Goal: Check status: Check status

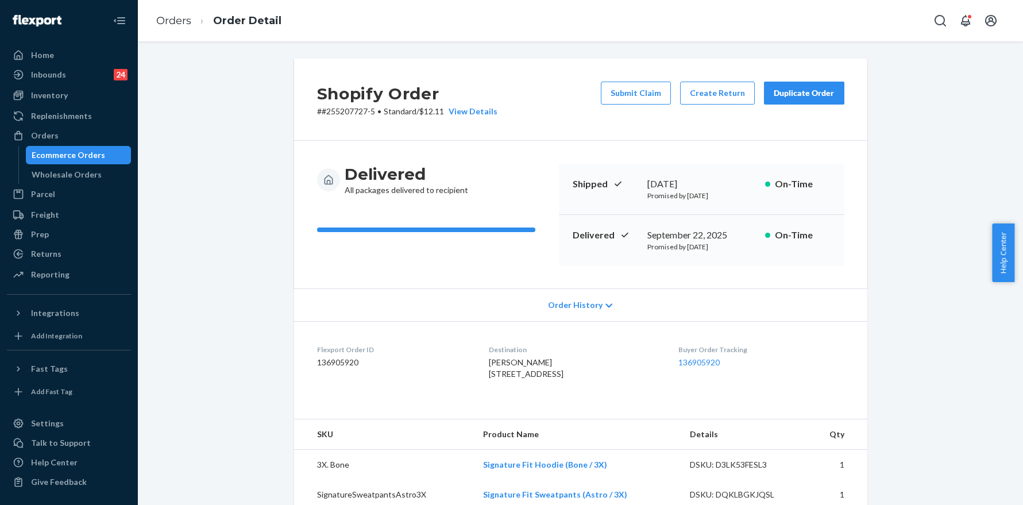
scroll to position [197, 0]
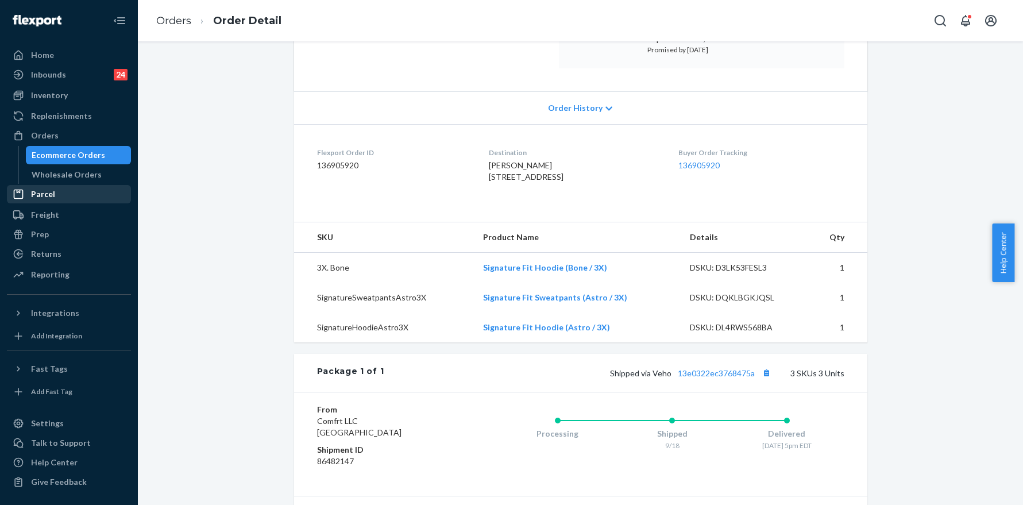
click at [68, 194] on div "Parcel" at bounding box center [69, 194] width 122 height 16
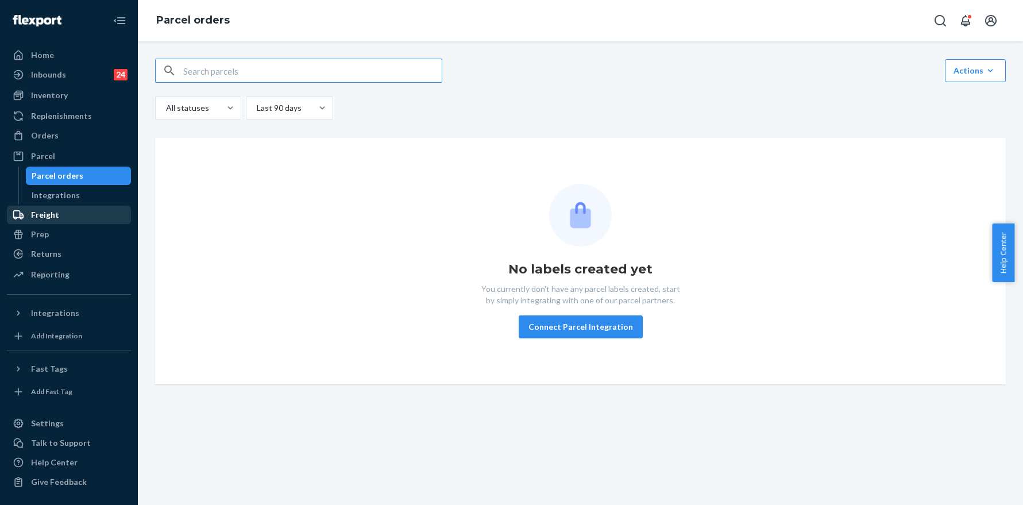
click at [42, 214] on div "Freight" at bounding box center [45, 214] width 28 height 11
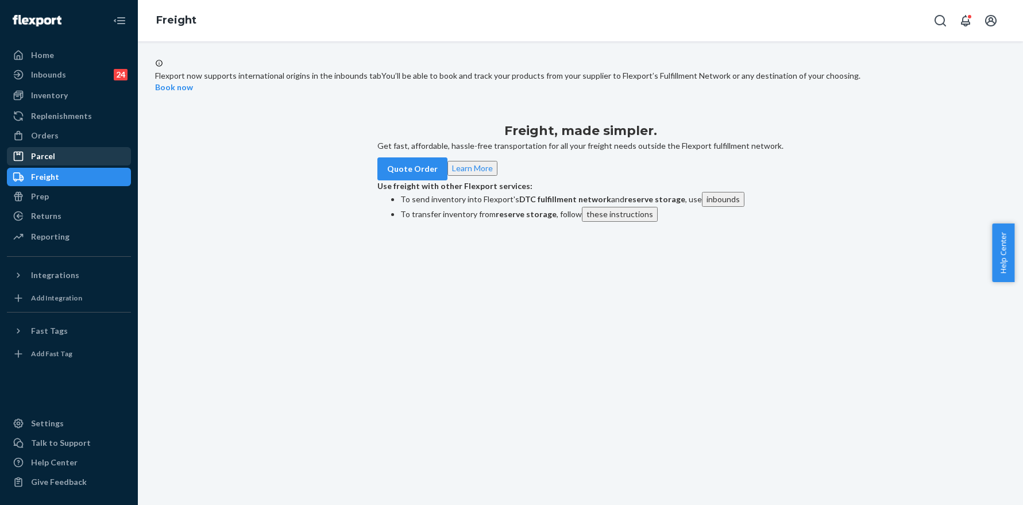
click at [70, 158] on div "Parcel" at bounding box center [69, 156] width 122 height 16
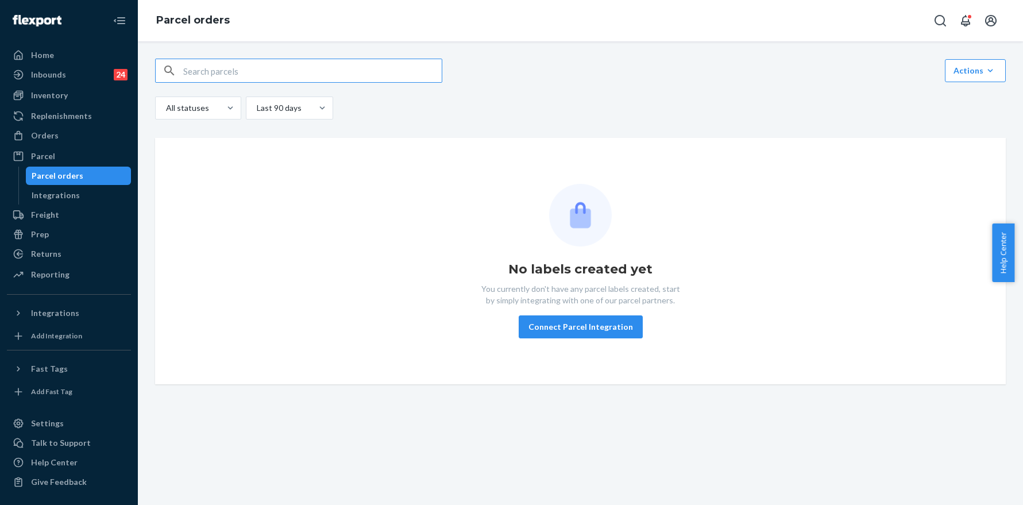
click at [222, 75] on input "text" at bounding box center [312, 70] width 258 height 23
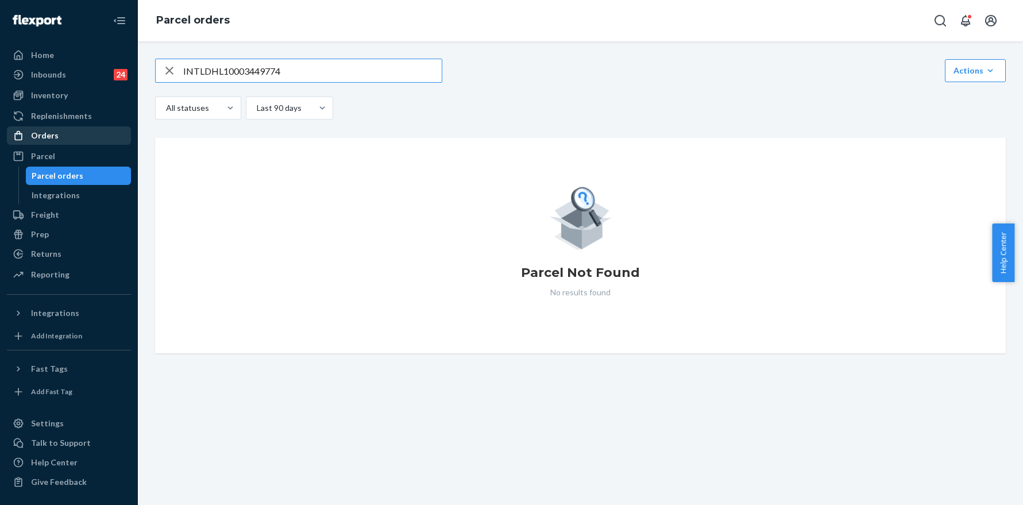
type input "INTLDHL10003449774"
click at [69, 141] on div "Orders" at bounding box center [69, 135] width 122 height 16
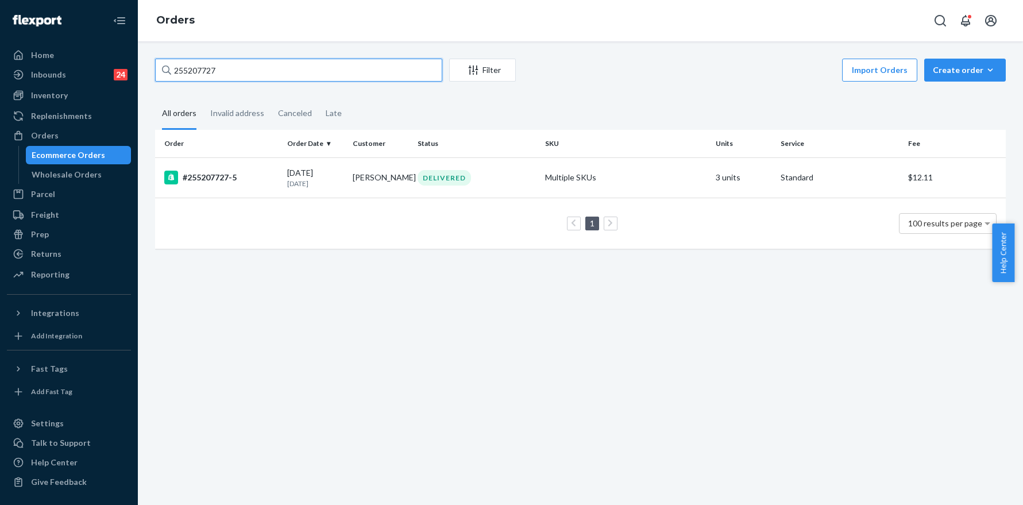
click at [261, 69] on input "255207727" at bounding box center [298, 70] width 287 height 23
paste input "INTLDHL10003449774"
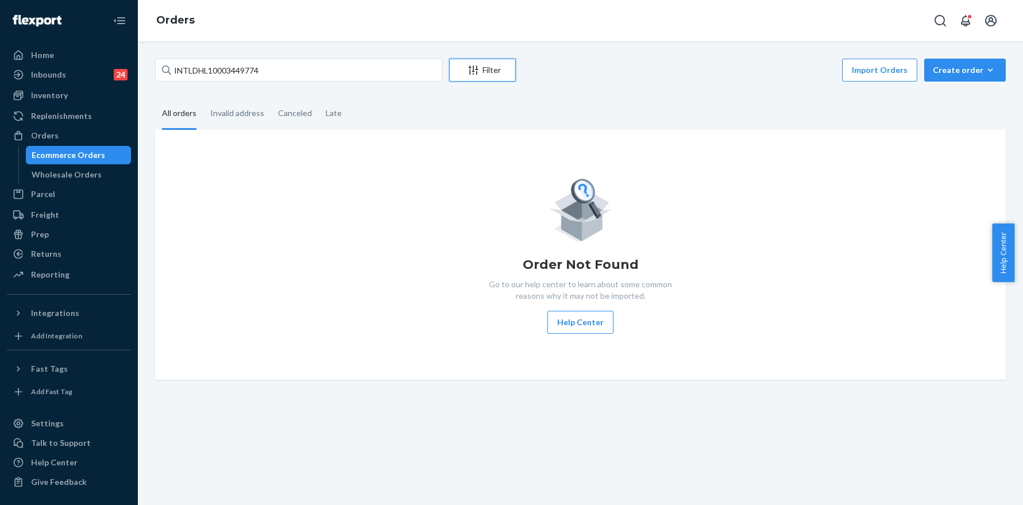
click at [482, 71] on div "Filter" at bounding box center [482, 69] width 65 height 11
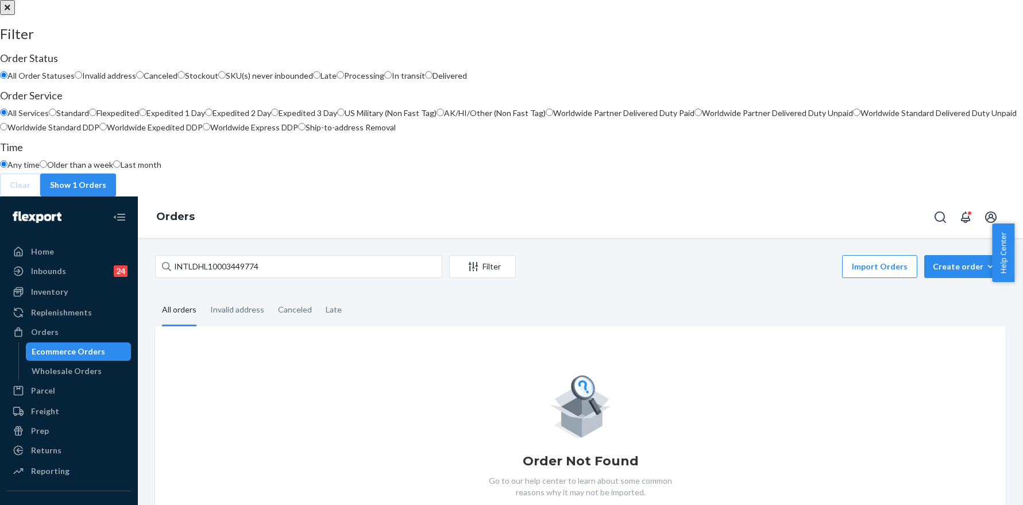
click at [15, 15] on button "close" at bounding box center [7, 7] width 15 height 15
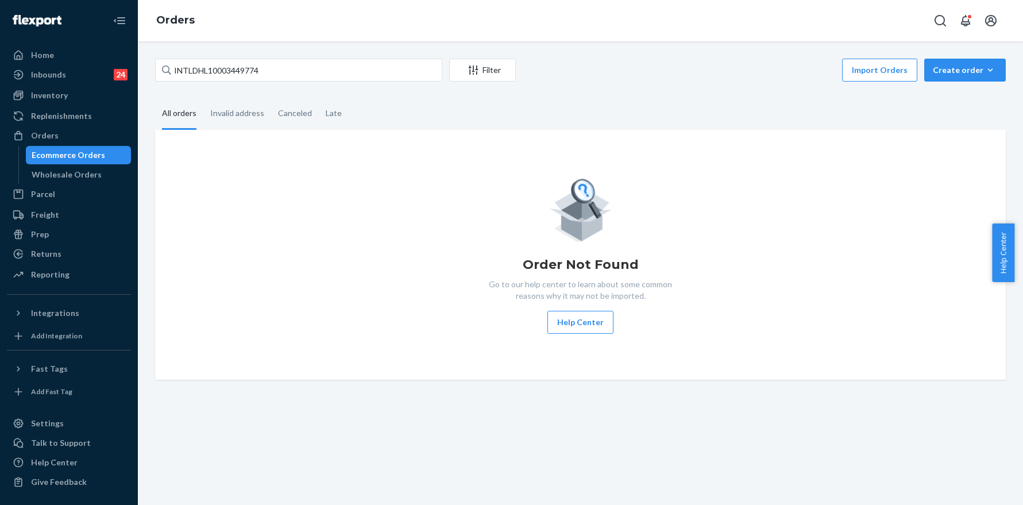
click at [296, 57] on div "INTLDHL10003449774 Filter Import Orders Create order Ecommerce order Removal or…" at bounding box center [580, 272] width 885 height 463
click at [292, 63] on input "INTLDHL10003449774" at bounding box center [298, 70] width 287 height 23
paste input "255162610"
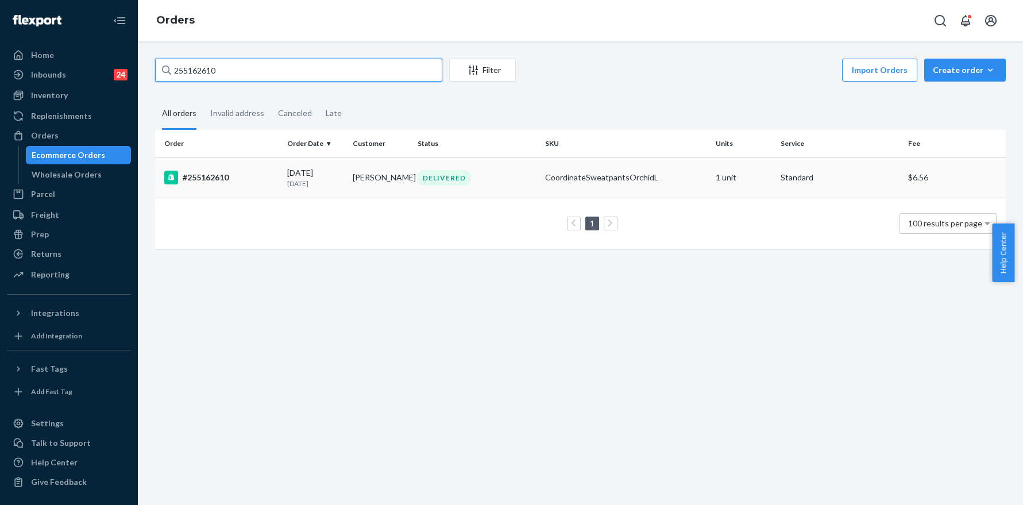
type input "255162610"
click at [201, 173] on div "#255162610" at bounding box center [221, 178] width 114 height 14
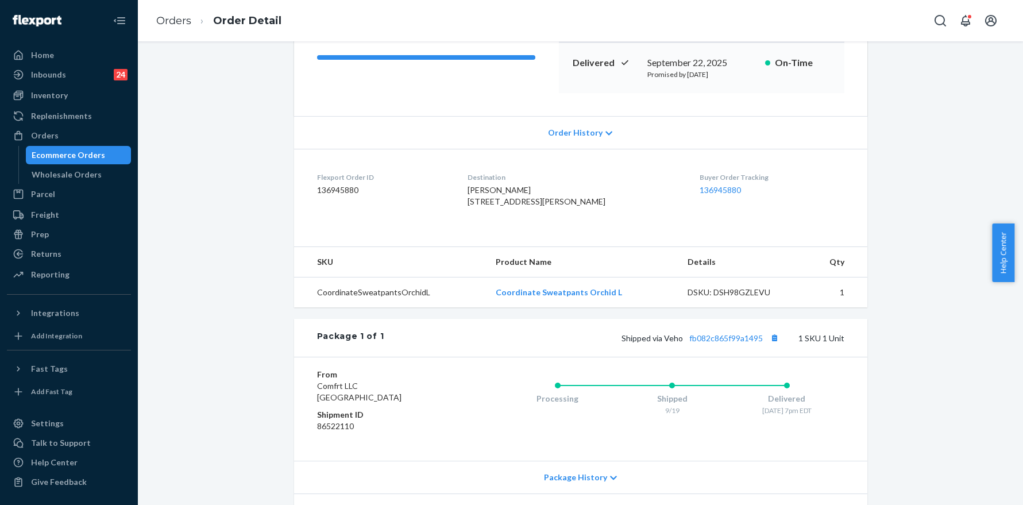
scroll to position [232, 0]
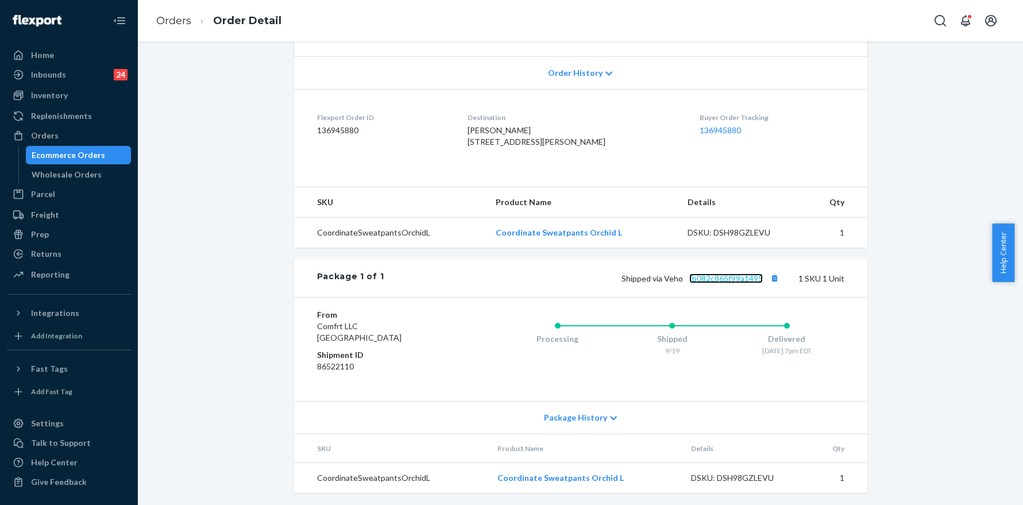
click at [716, 283] on link "fb082c865f99a1495" at bounding box center [725, 278] width 73 height 10
click at [158, 22] on link "Orders" at bounding box center [173, 20] width 35 height 13
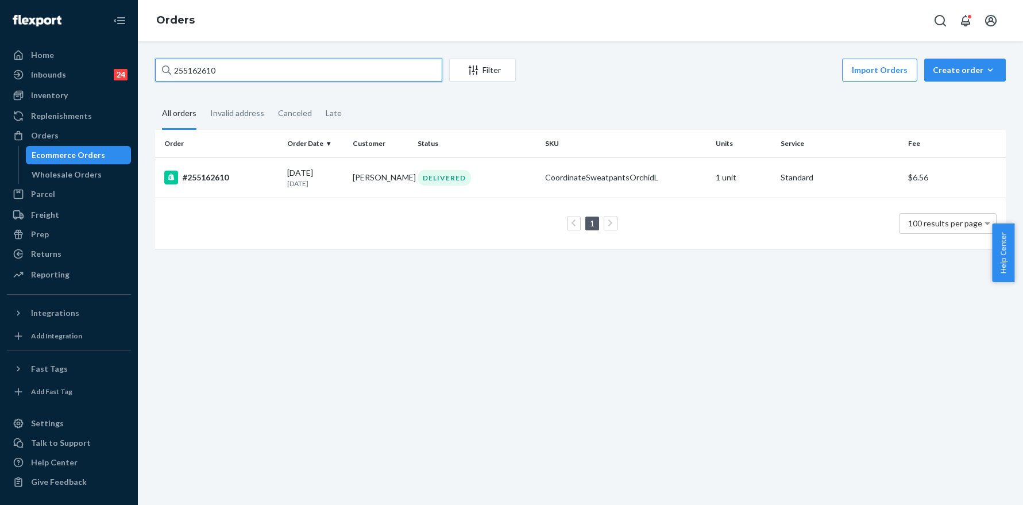
click at [231, 79] on input "255162610" at bounding box center [298, 70] width 287 height 23
paste input "251867"
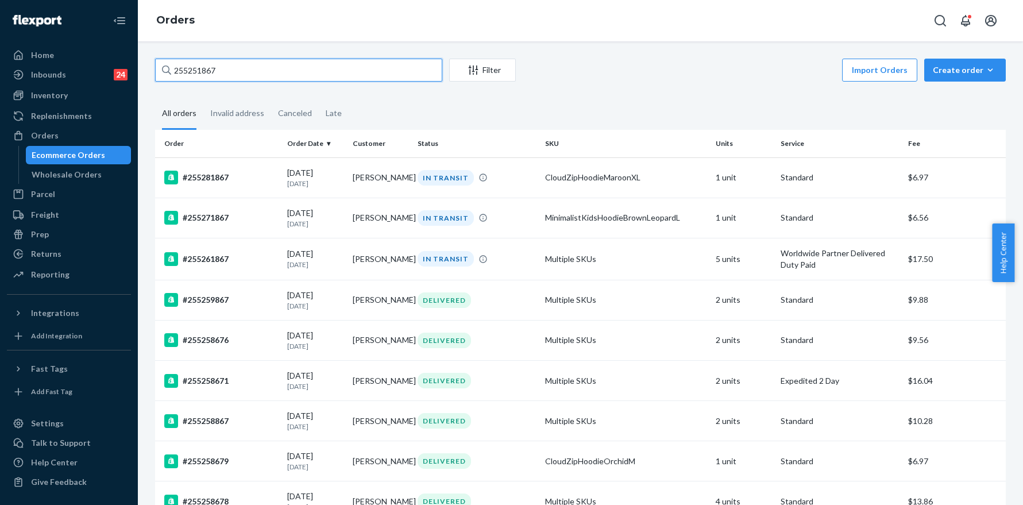
click at [241, 60] on input "255251867" at bounding box center [298, 70] width 287 height 23
paste input "2669"
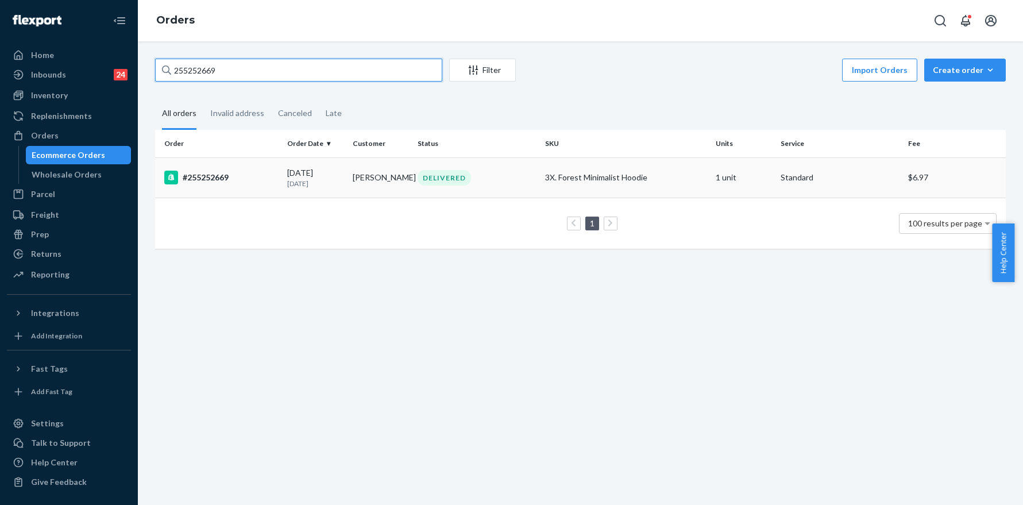
type input "255252669"
click at [220, 177] on div "#255252669" at bounding box center [221, 178] width 114 height 14
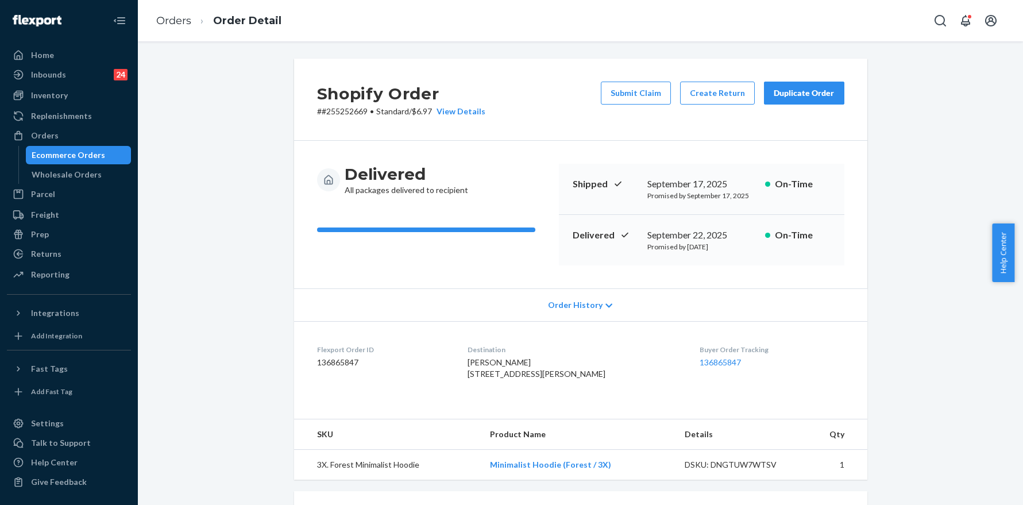
scroll to position [257, 0]
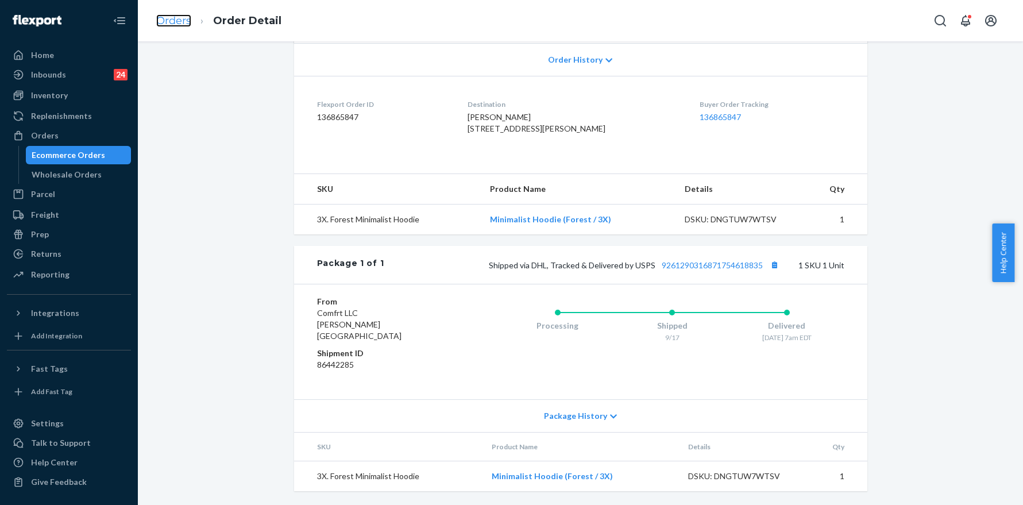
click at [176, 21] on link "Orders" at bounding box center [173, 20] width 35 height 13
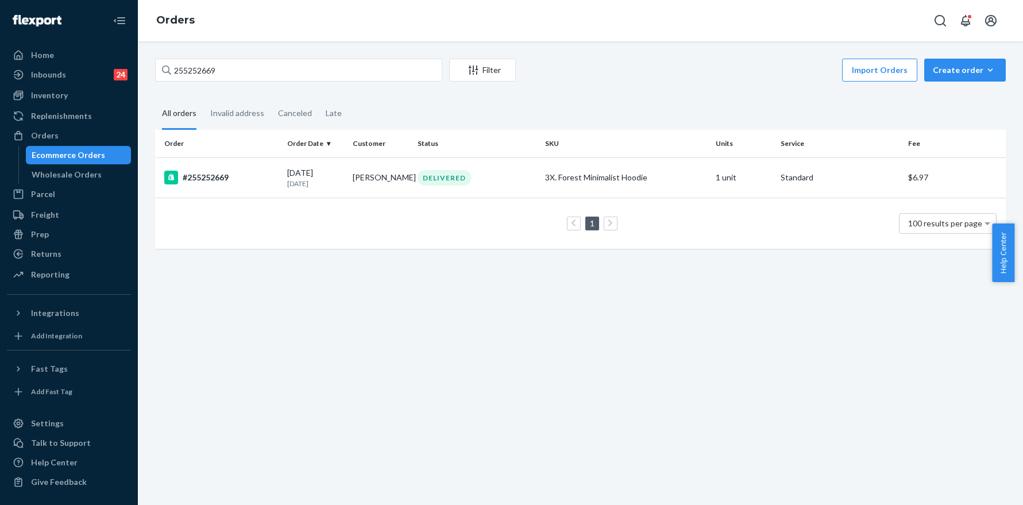
click at [269, 56] on div "255252669 Filter Import Orders Create order Ecommerce order Removal order All o…" at bounding box center [580, 272] width 885 height 463
click at [251, 68] on input "255252669" at bounding box center [298, 70] width 287 height 23
paste input "945"
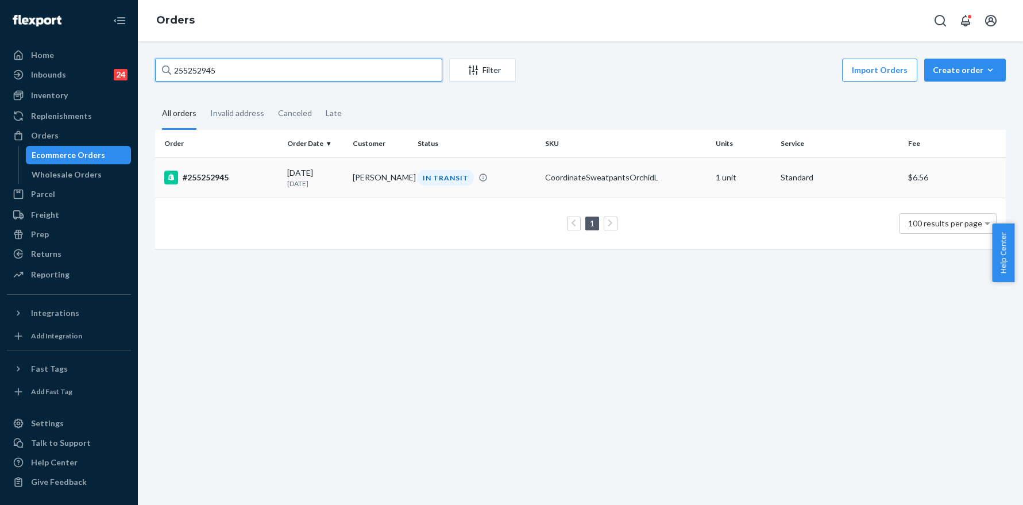
type input "255252945"
click at [216, 172] on div "#255252945" at bounding box center [221, 178] width 114 height 14
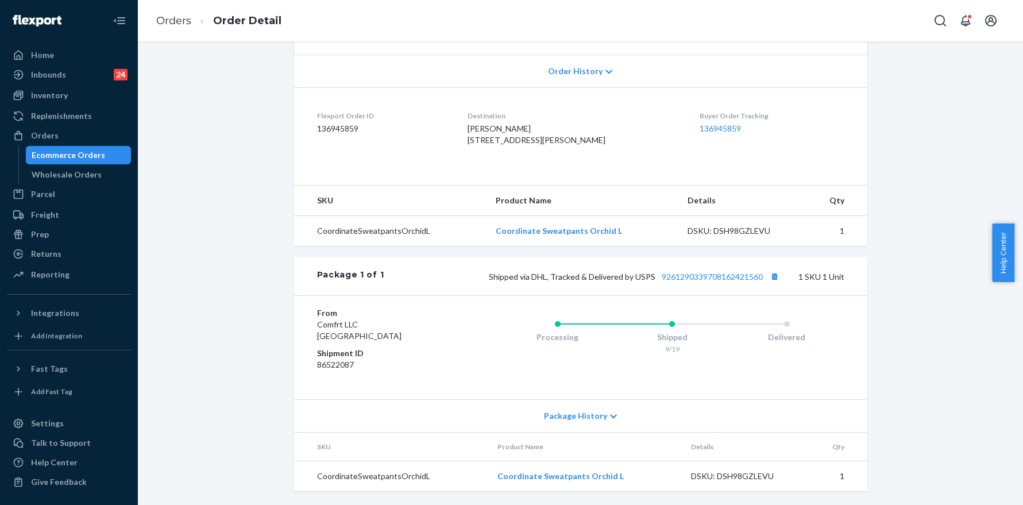
scroll to position [257, 0]
click at [772, 279] on button "Copy tracking number" at bounding box center [774, 276] width 15 height 15
click at [168, 16] on link "Orders" at bounding box center [173, 20] width 35 height 13
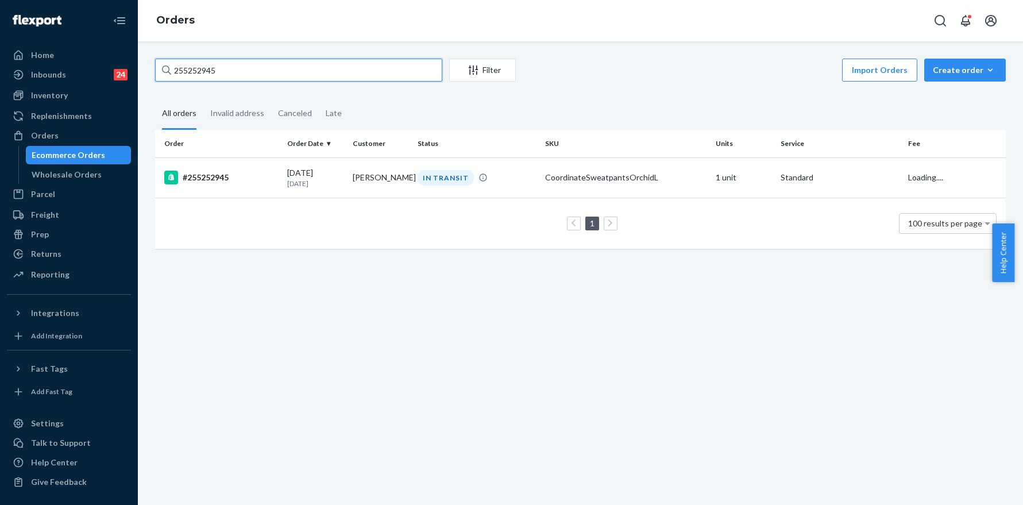
click at [280, 63] on input "255252945" at bounding box center [298, 70] width 287 height 23
paste input "3007"
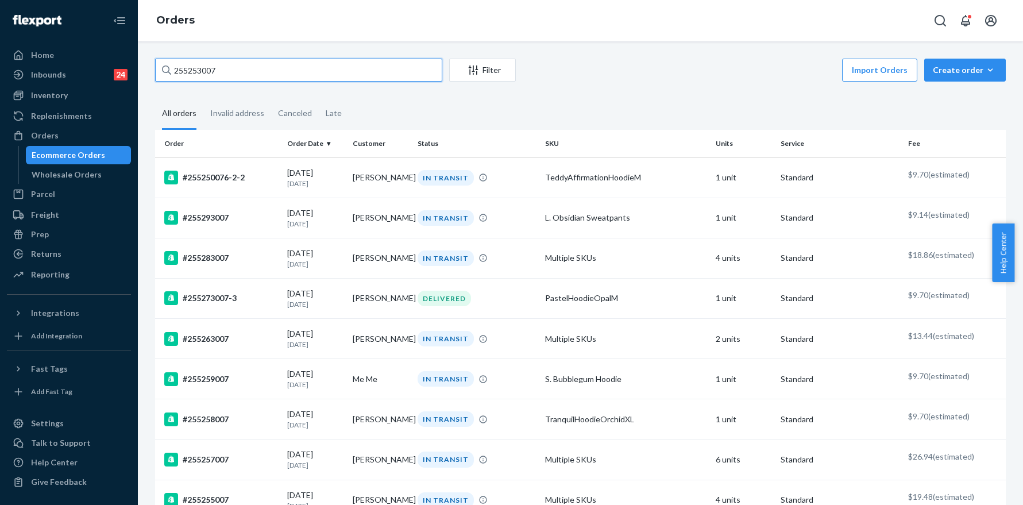
click at [235, 69] on input "255253007" at bounding box center [298, 70] width 287 height 23
paste input "53"
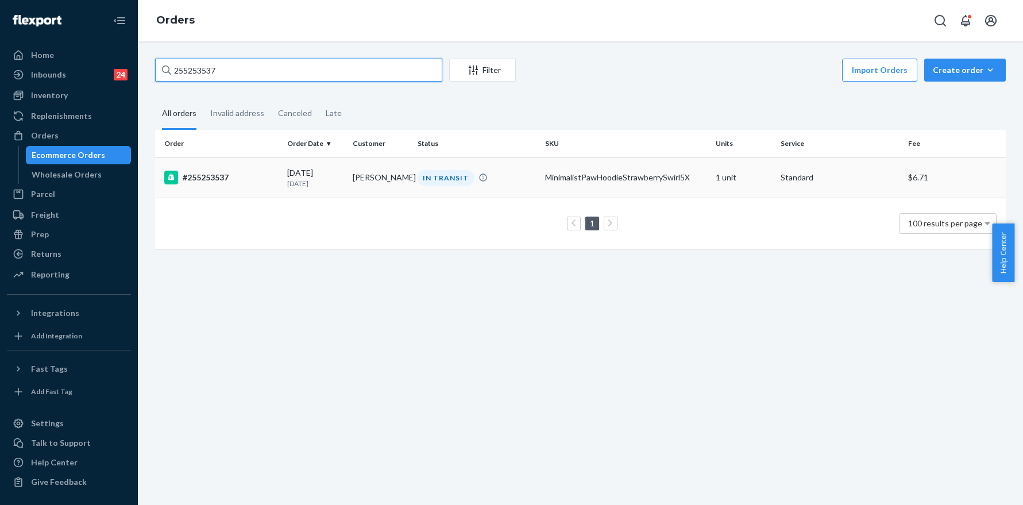
type input "255253537"
click at [209, 174] on div "#255253537" at bounding box center [221, 178] width 114 height 14
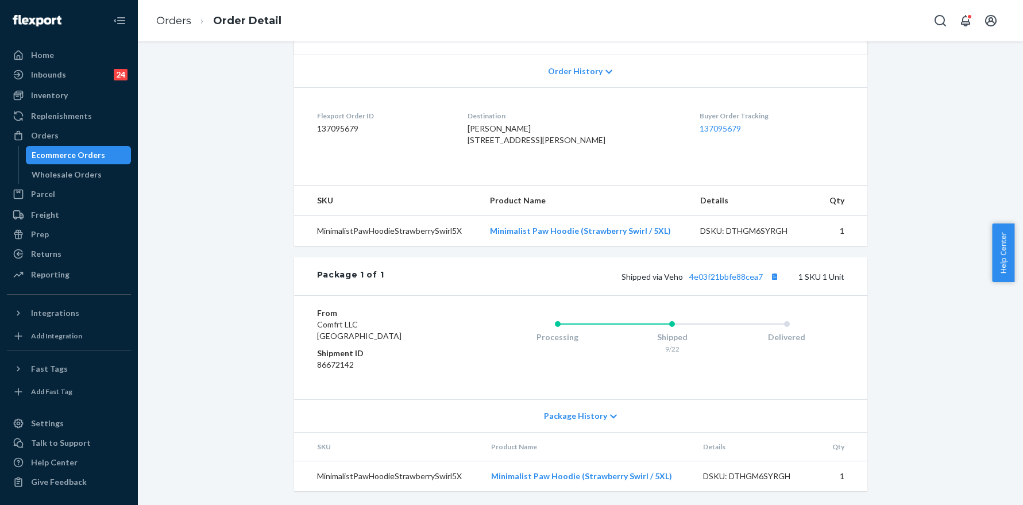
scroll to position [257, 0]
click at [183, 27] on li "Orders" at bounding box center [173, 21] width 35 height 15
click at [183, 24] on link "Orders" at bounding box center [173, 20] width 35 height 13
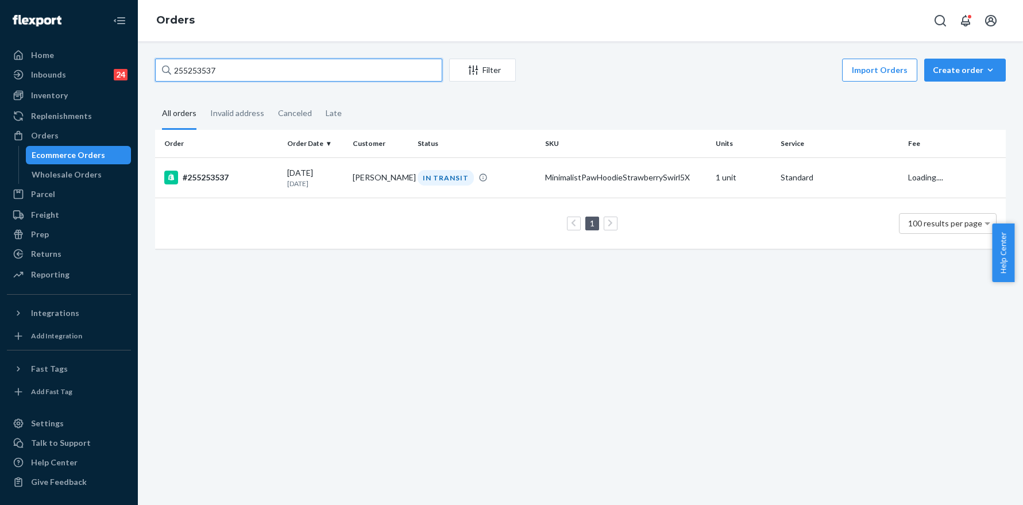
click at [323, 68] on input "255253537" at bounding box center [298, 70] width 287 height 23
paste input "4338"
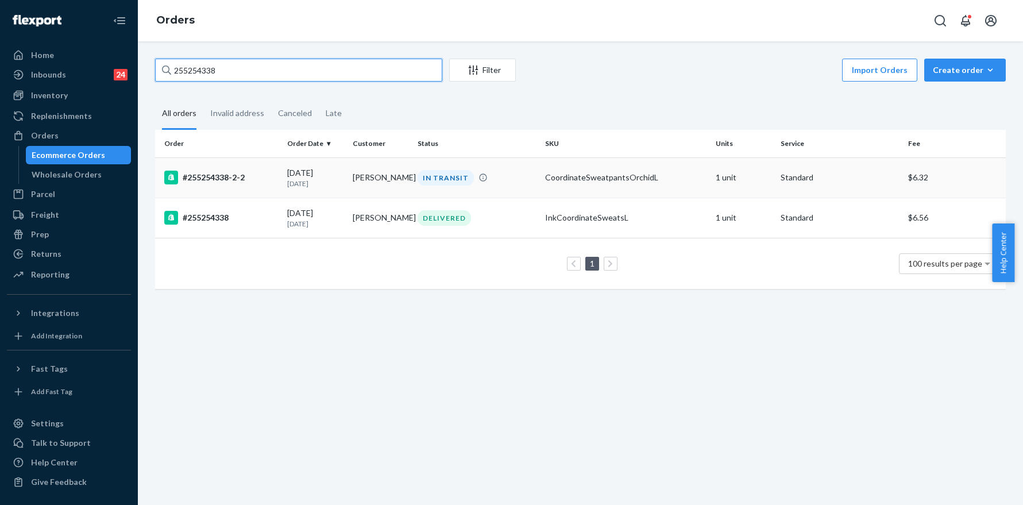
type input "255254338"
click at [233, 177] on div "#255254338-2-2" at bounding box center [221, 178] width 114 height 14
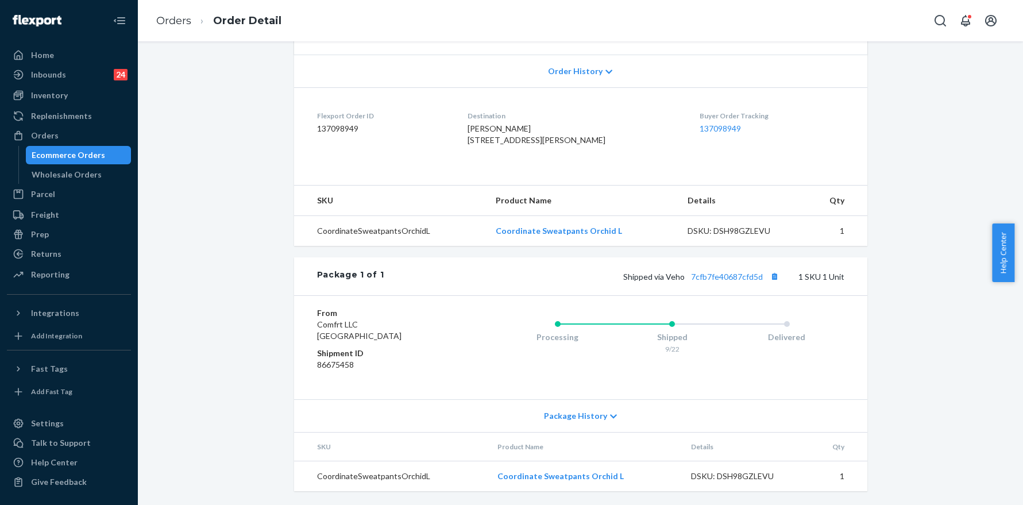
scroll to position [257, 0]
click at [708, 277] on link "7cfb7fe40687cfd5d" at bounding box center [727, 277] width 72 height 10
click at [202, 19] on li "Order Detail" at bounding box center [236, 21] width 90 height 16
click at [173, 26] on link "Orders" at bounding box center [173, 20] width 35 height 13
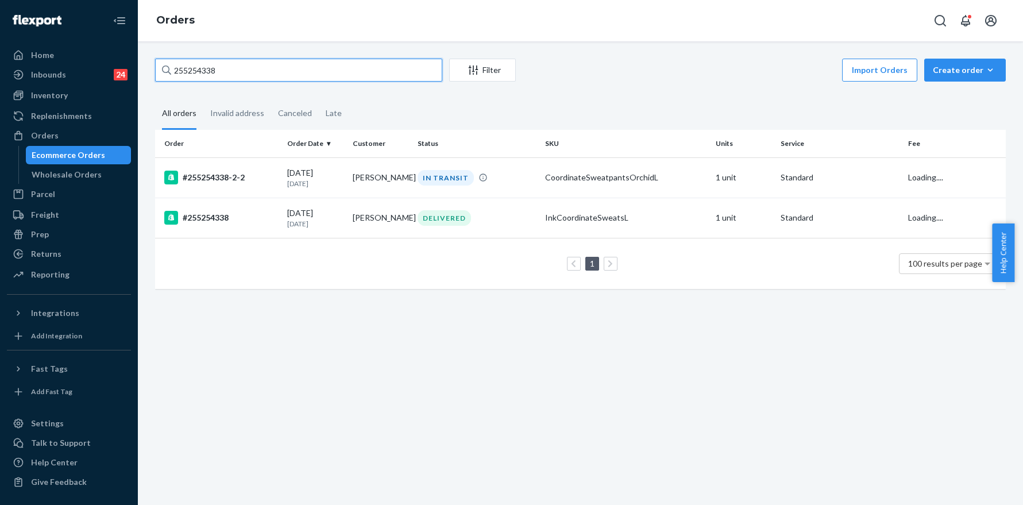
click at [255, 59] on input "255254338" at bounding box center [298, 70] width 287 height 23
paste input "5454"
type input "255255454"
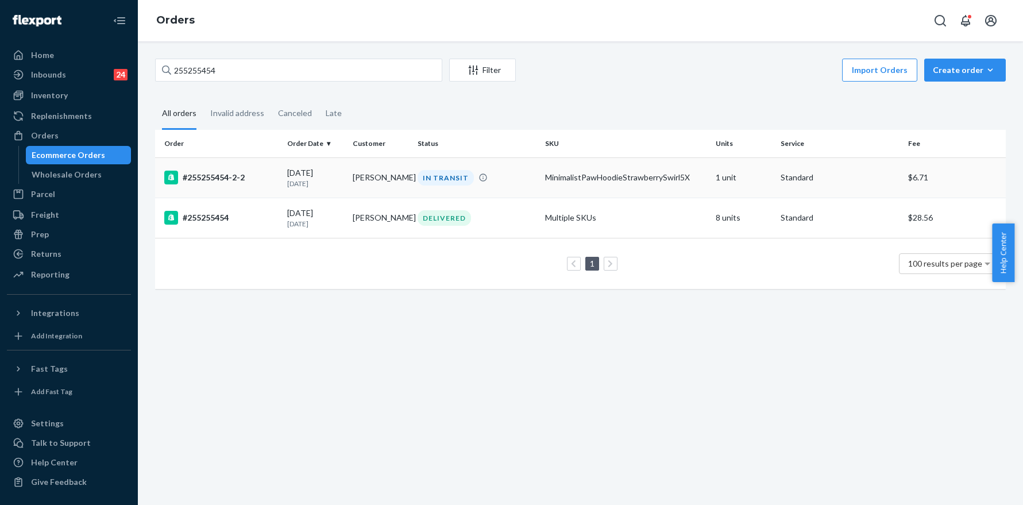
click at [226, 176] on div "#255255454-2-2" at bounding box center [221, 178] width 114 height 14
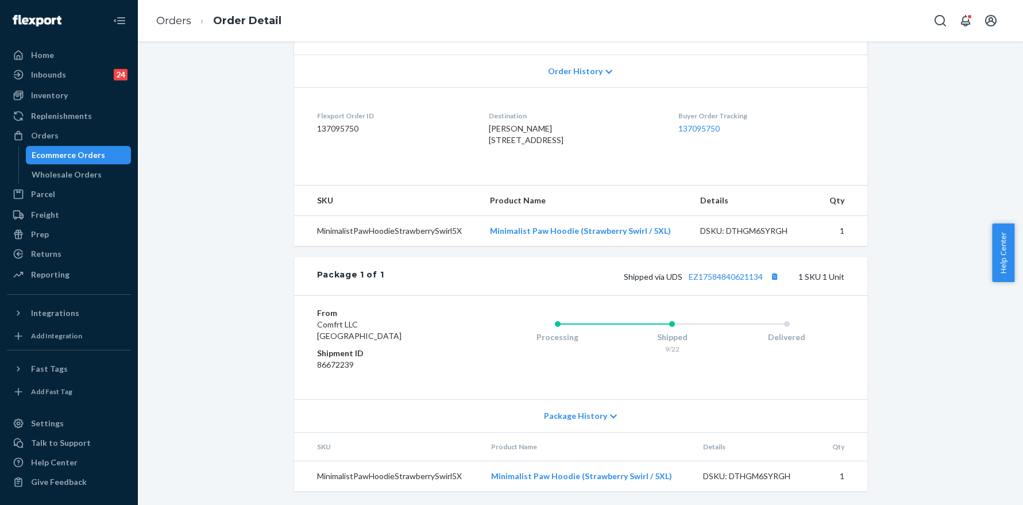
scroll to position [257, 0]
click at [771, 275] on button "Copy tracking number" at bounding box center [774, 276] width 15 height 15
click at [178, 21] on link "Orders" at bounding box center [173, 20] width 35 height 13
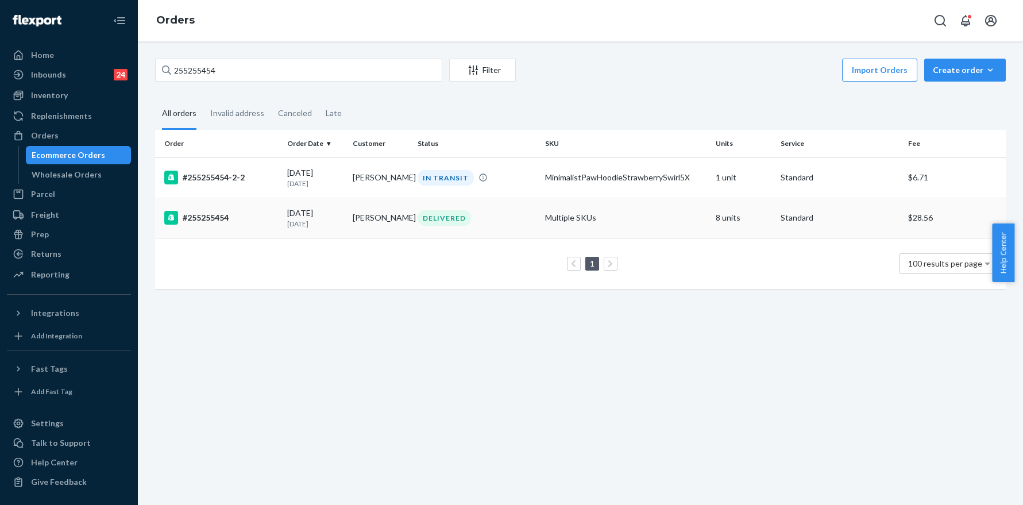
click at [204, 214] on div "#255255454" at bounding box center [221, 218] width 114 height 14
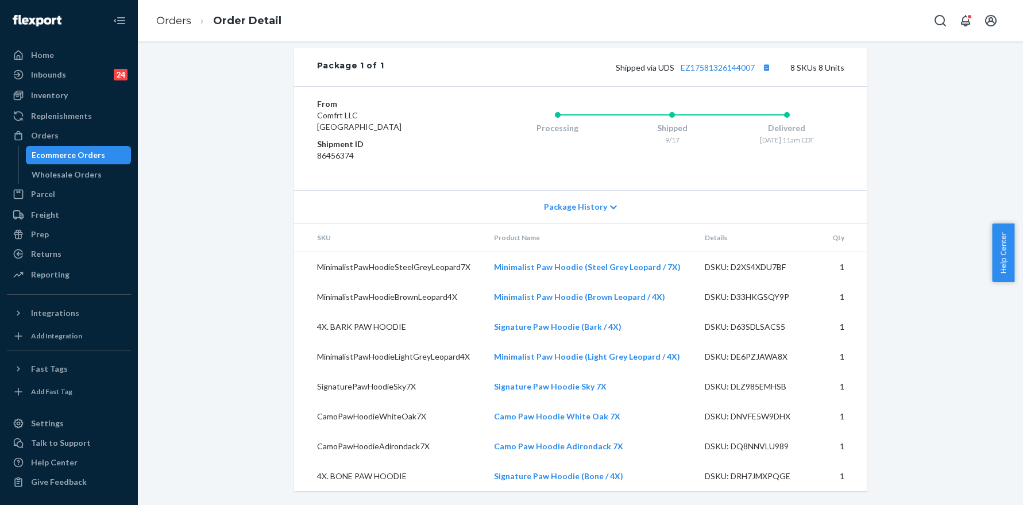
scroll to position [675, 0]
click at [184, 23] on link "Orders" at bounding box center [173, 20] width 35 height 13
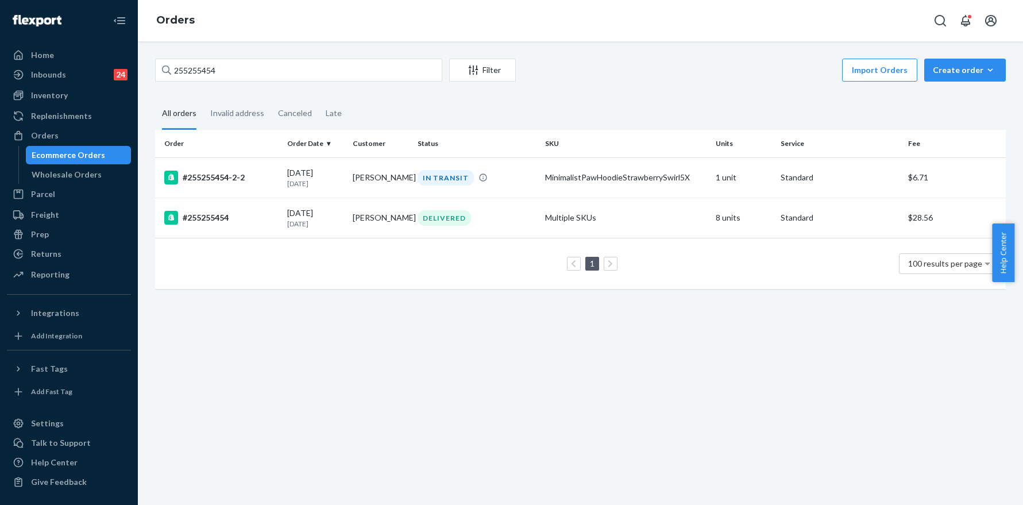
click at [241, 57] on div "255255454 Filter Import Orders Create order Ecommerce order Removal order All o…" at bounding box center [580, 272] width 885 height 463
click at [237, 67] on input "255255454" at bounding box center [298, 70] width 287 height 23
paste input "6825"
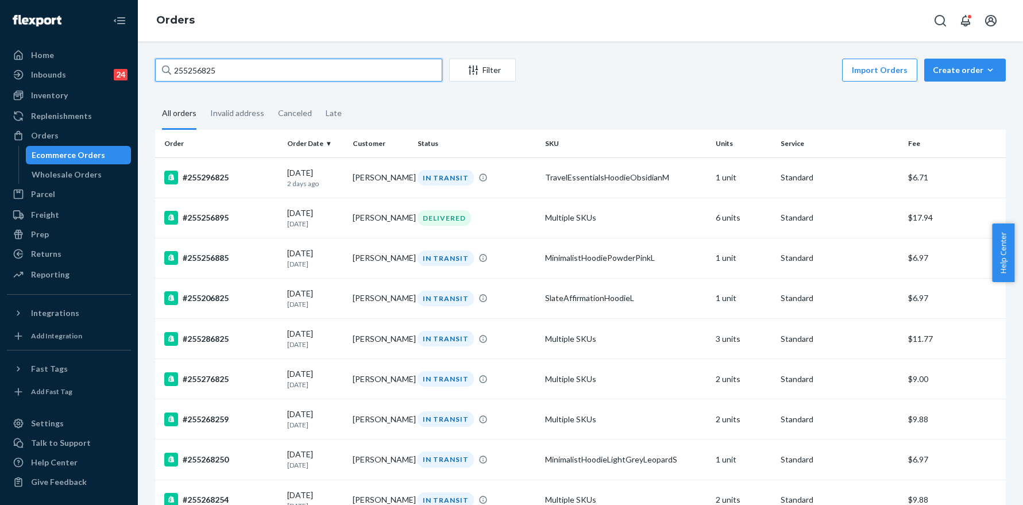
click at [242, 63] on input "255256825" at bounding box center [298, 70] width 287 height 23
paste input "61509"
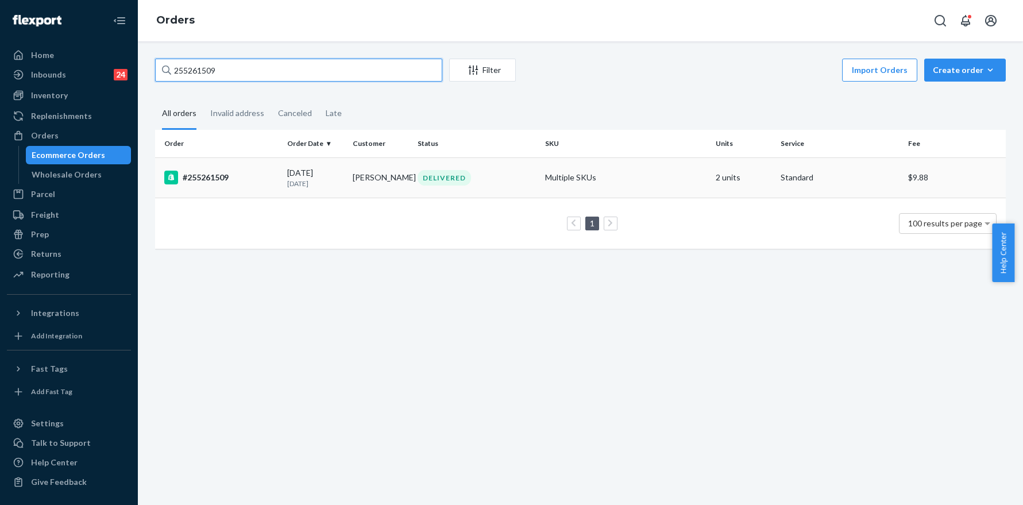
type input "255261509"
click at [219, 168] on td "#255261509" at bounding box center [218, 177] width 127 height 40
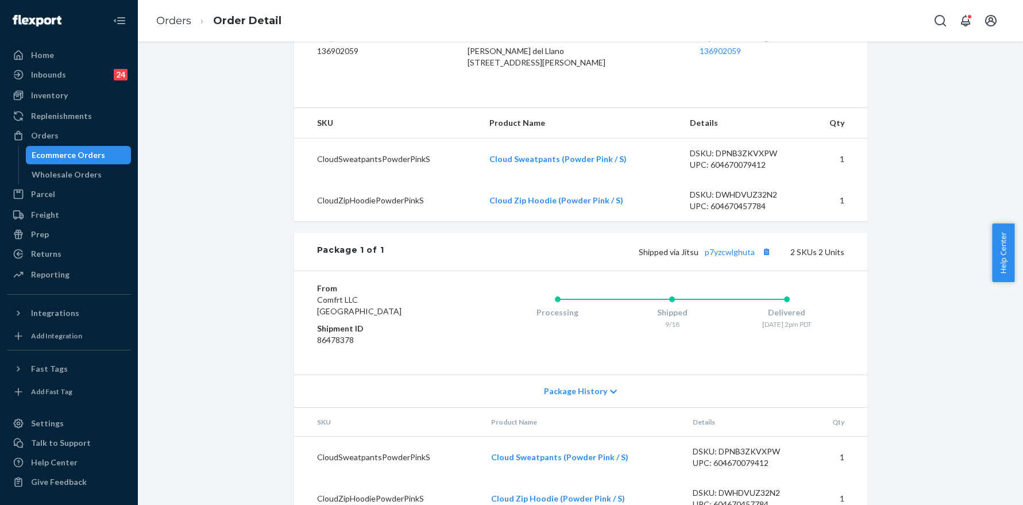
scroll to position [362, 0]
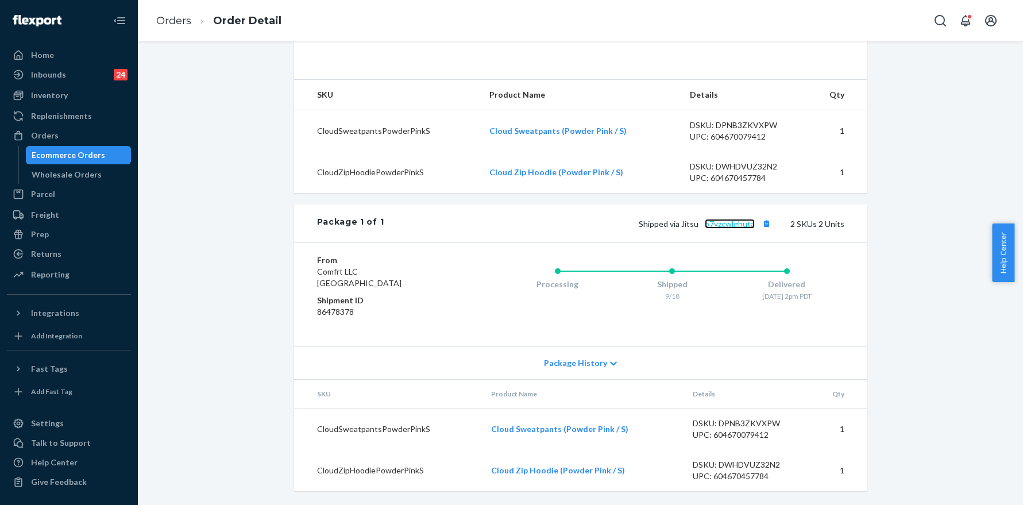
click at [742, 222] on link "p7yzcwlghuta" at bounding box center [729, 224] width 50 height 10
click at [178, 18] on link "Orders" at bounding box center [173, 20] width 35 height 13
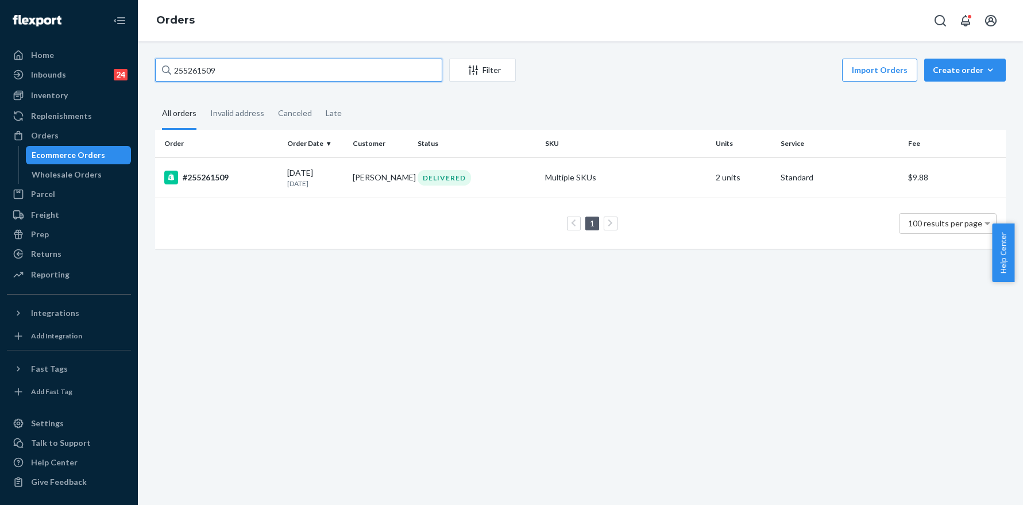
click at [247, 60] on input "255261509" at bounding box center [298, 70] width 287 height 23
click at [247, 62] on input "255261509" at bounding box center [298, 70] width 287 height 23
paste input "3440"
type input "255263440"
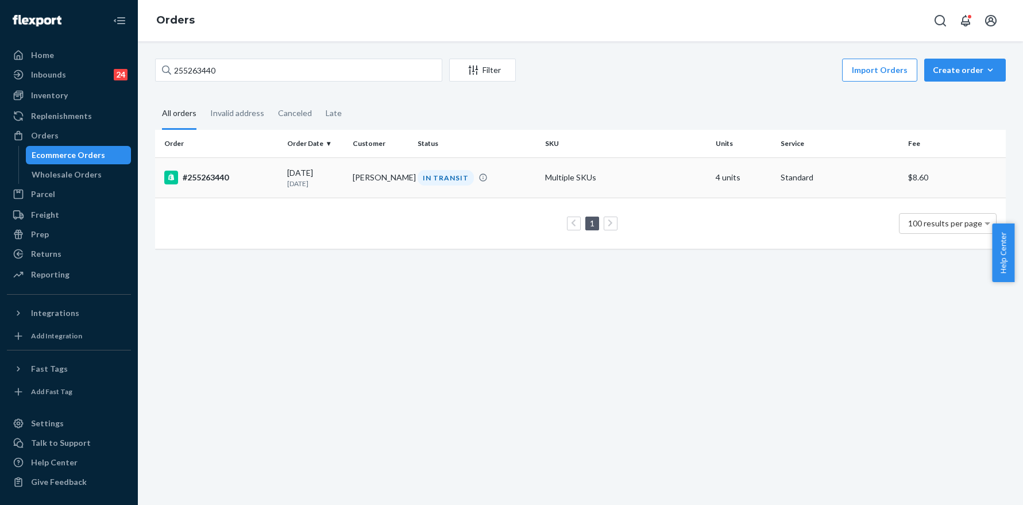
click at [214, 176] on div "#255263440" at bounding box center [221, 178] width 114 height 14
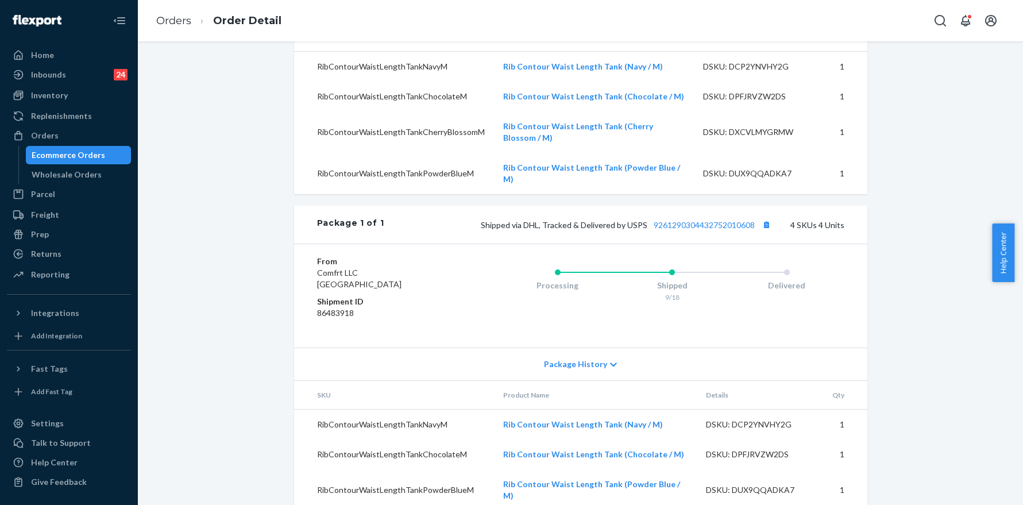
scroll to position [459, 0]
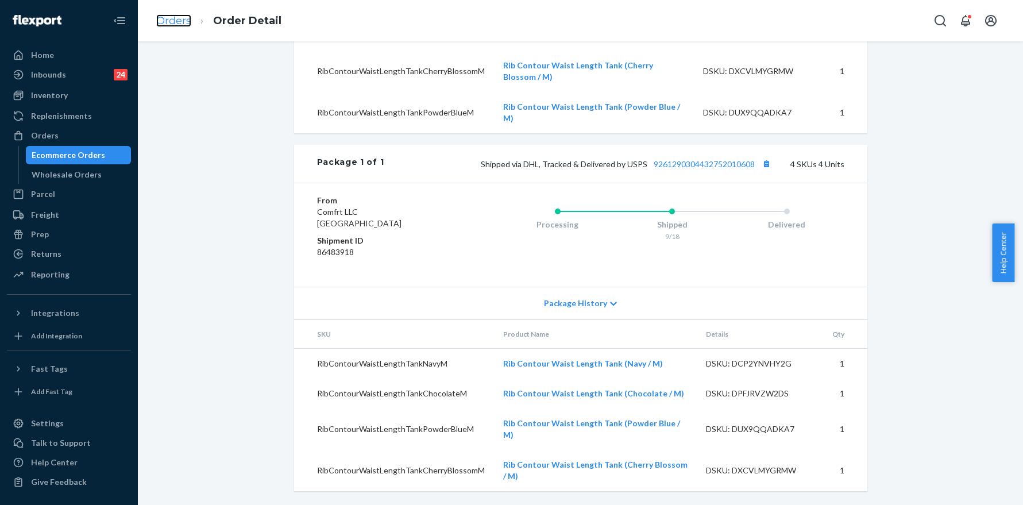
click at [171, 18] on link "Orders" at bounding box center [173, 20] width 35 height 13
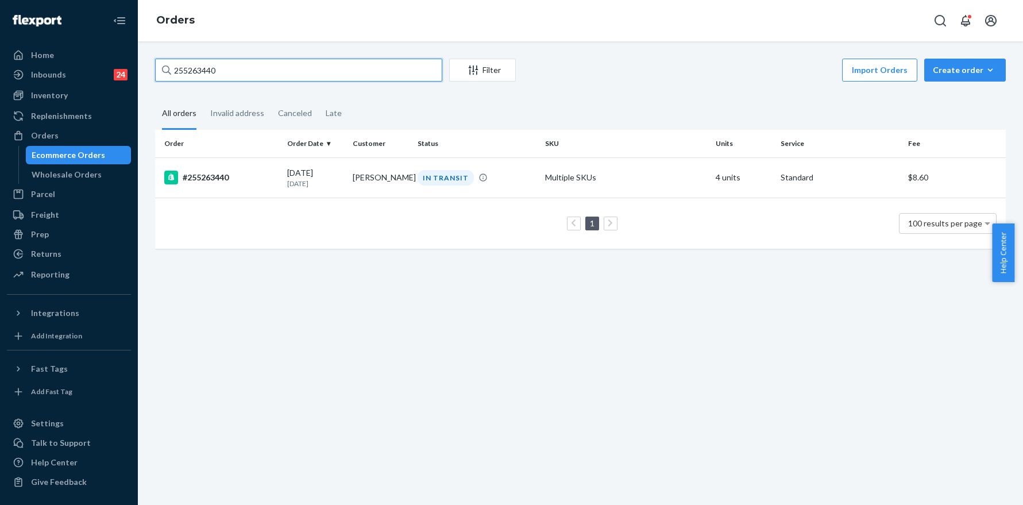
click at [264, 62] on input "255263440" at bounding box center [298, 70] width 287 height 23
paste input "180596"
type input "255180596"
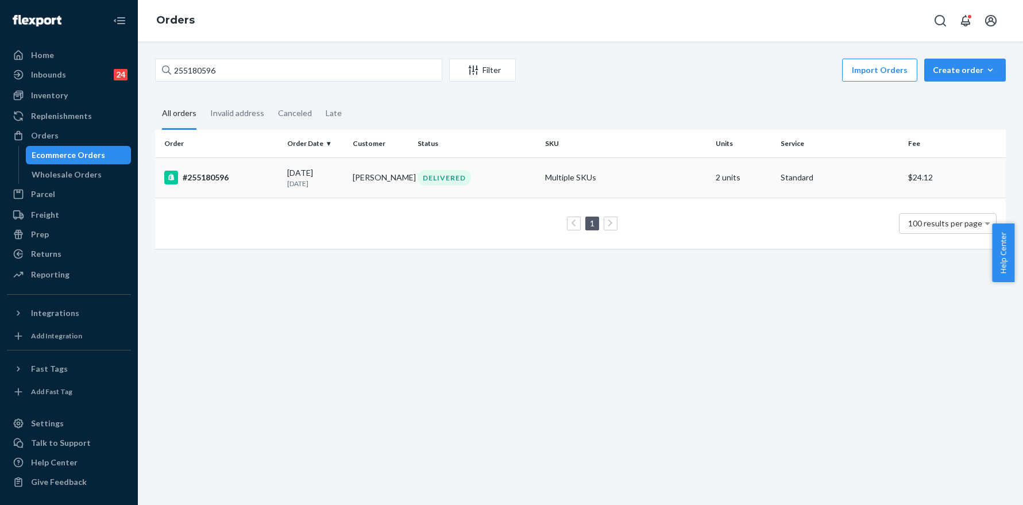
click at [219, 173] on div "#255180596" at bounding box center [221, 178] width 114 height 14
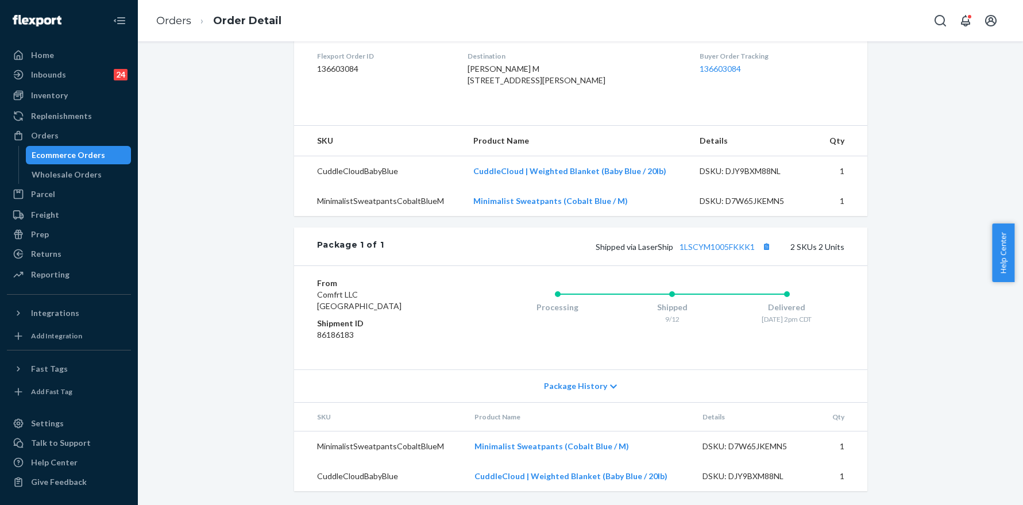
scroll to position [316, 0]
click at [765, 244] on button "Copy tracking number" at bounding box center [766, 246] width 15 height 15
click at [169, 20] on link "Orders" at bounding box center [173, 20] width 35 height 13
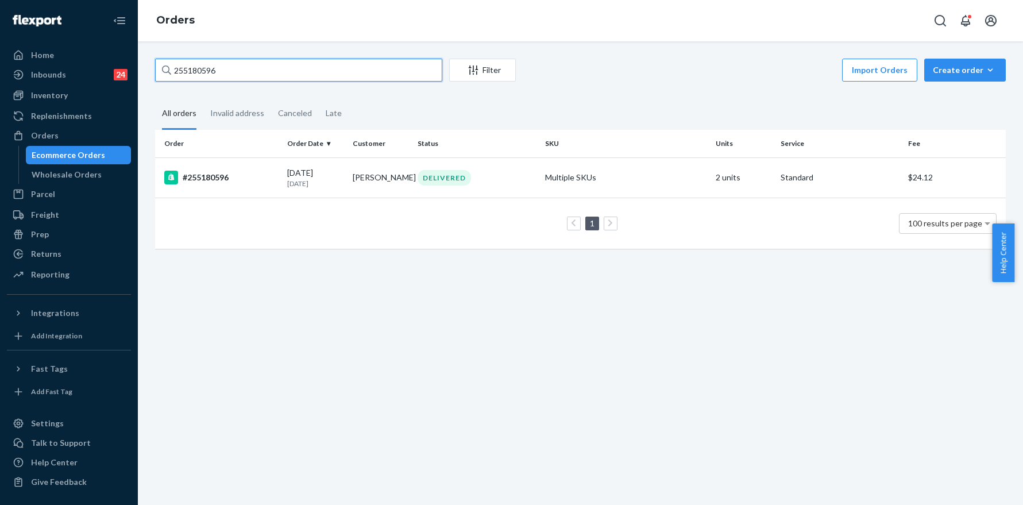
click at [284, 79] on input "255180596" at bounding box center [298, 70] width 287 height 23
click at [282, 77] on input "255180596" at bounding box center [298, 70] width 287 height 23
click at [276, 70] on input "255180596" at bounding box center [298, 70] width 287 height 23
paste input "78637"
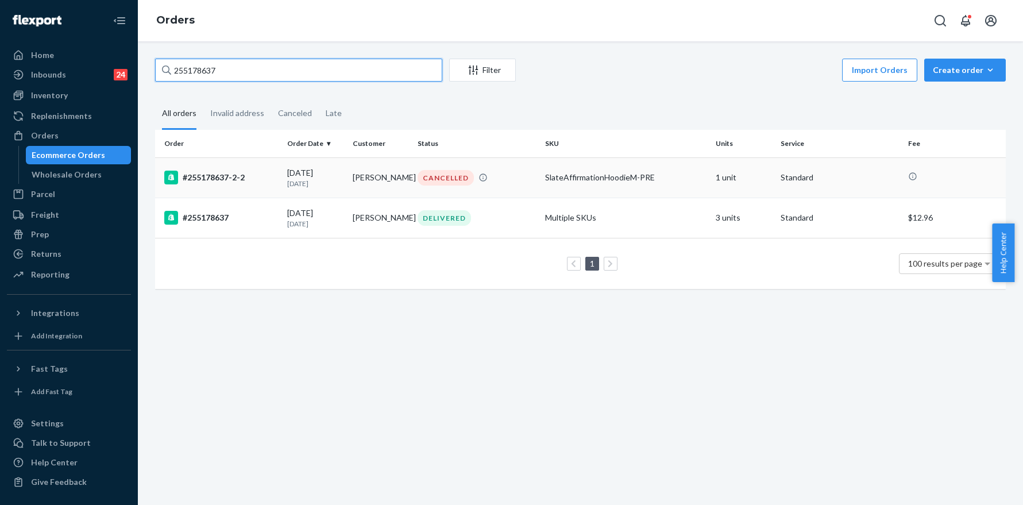
type input "255178637"
click at [220, 176] on div "#255178637-2-2" at bounding box center [221, 178] width 114 height 14
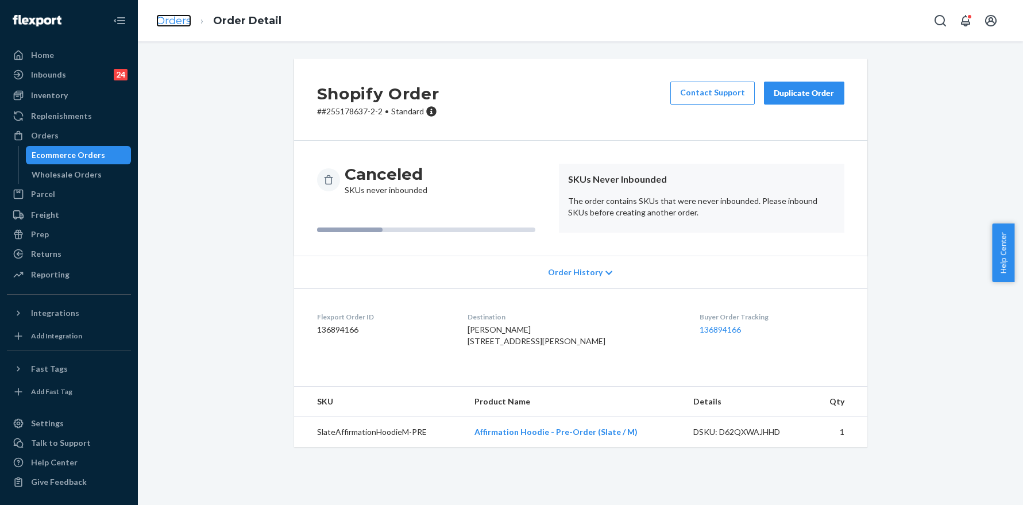
click at [188, 22] on link "Orders" at bounding box center [173, 20] width 35 height 13
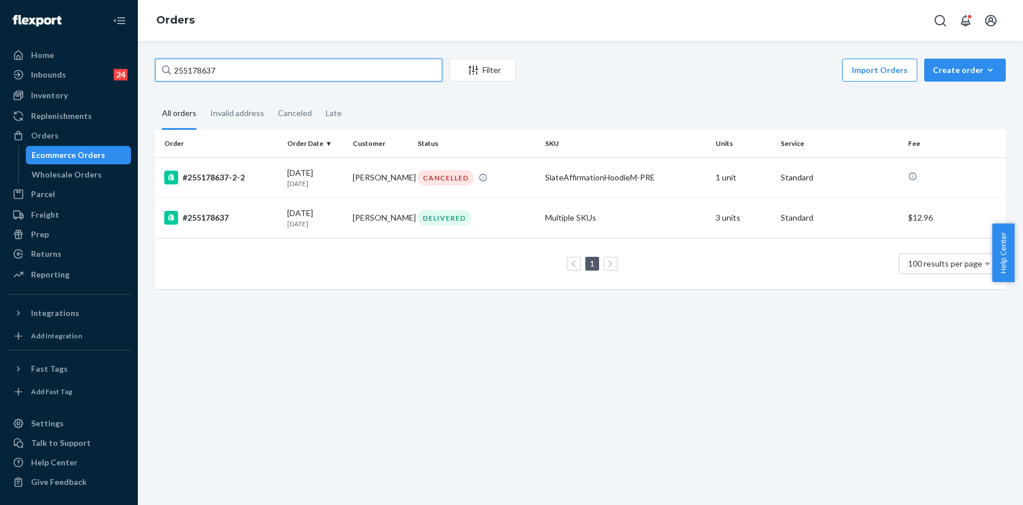
click at [276, 65] on input "255178637" at bounding box center [298, 70] width 287 height 23
paste input "84799"
type input "255184799"
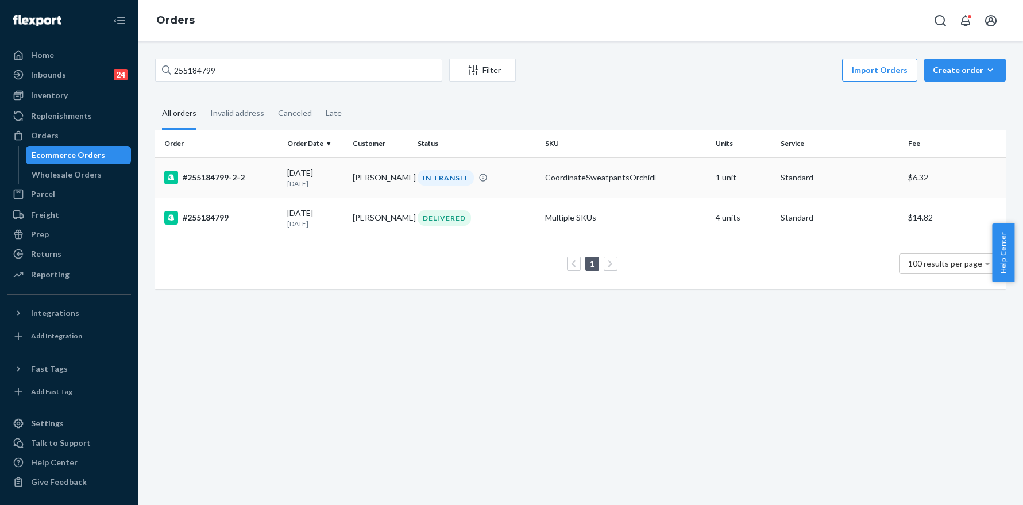
click at [224, 180] on div "#255184799-2-2" at bounding box center [221, 178] width 114 height 14
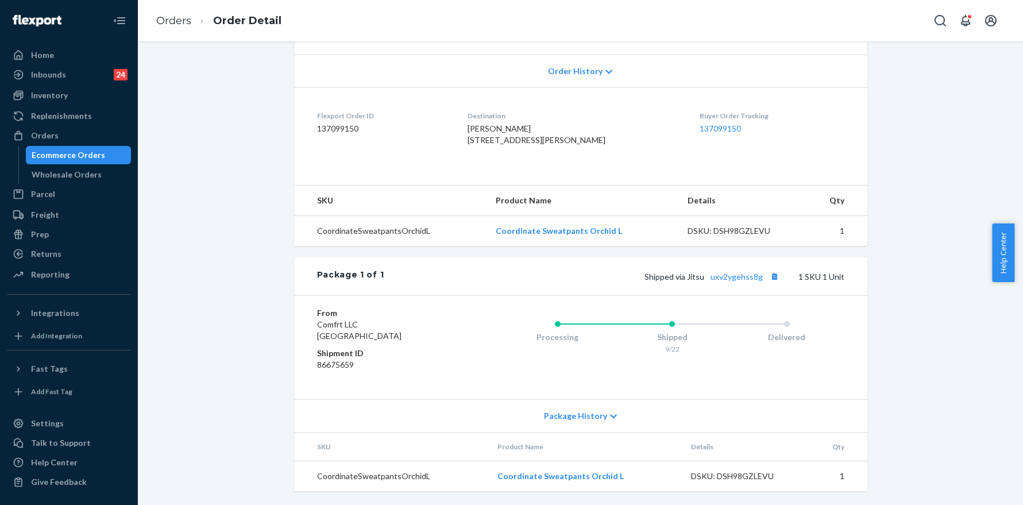
scroll to position [257, 0]
click at [774, 272] on button "Copy tracking number" at bounding box center [774, 276] width 15 height 15
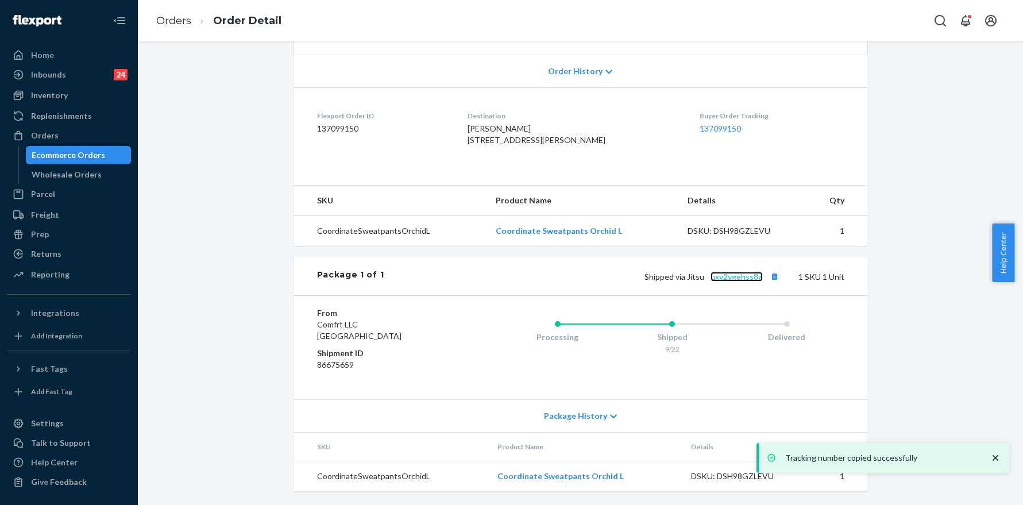
click at [727, 278] on link "uxv2ygehss8g" at bounding box center [736, 277] width 52 height 10
click at [176, 24] on link "Orders" at bounding box center [173, 20] width 35 height 13
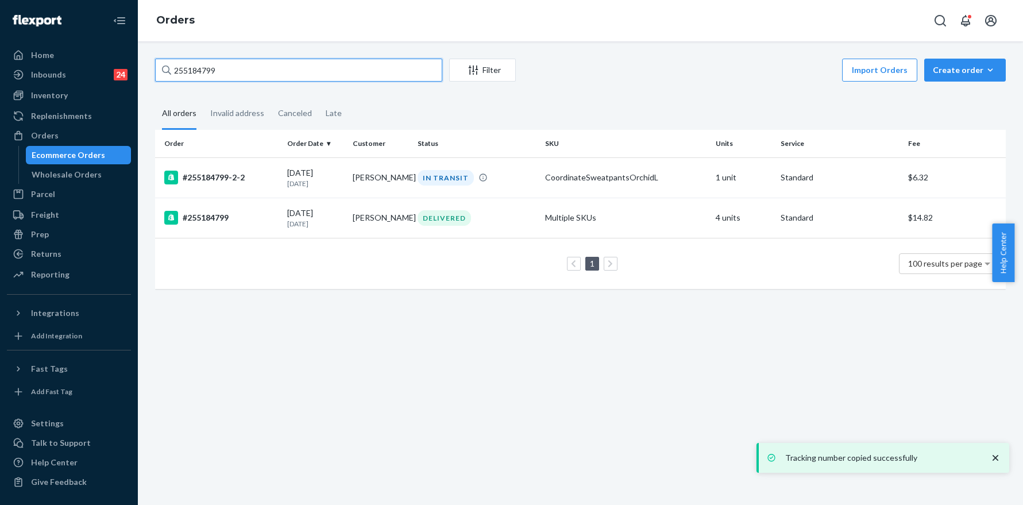
click at [346, 79] on input "255184799" at bounding box center [298, 70] width 287 height 23
paste input "9137"
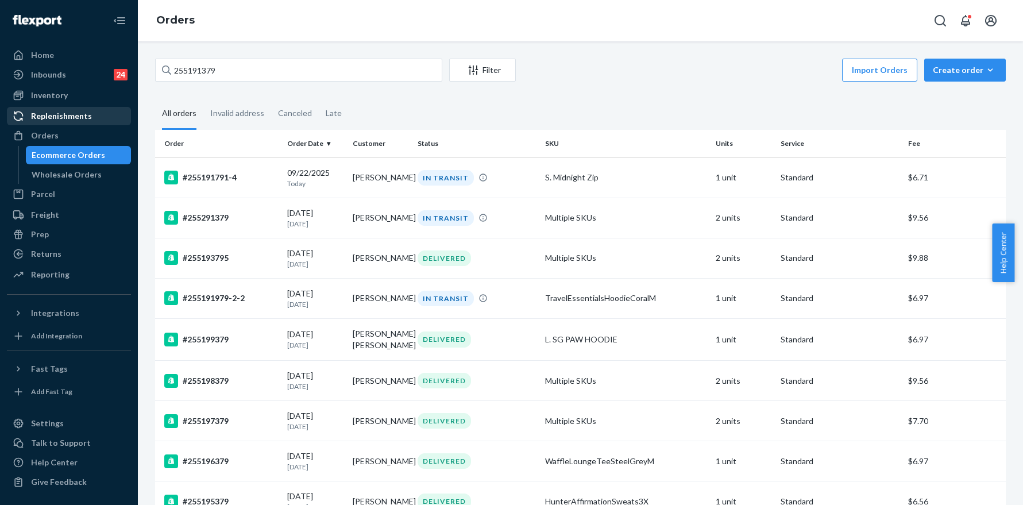
scroll to position [26, 0]
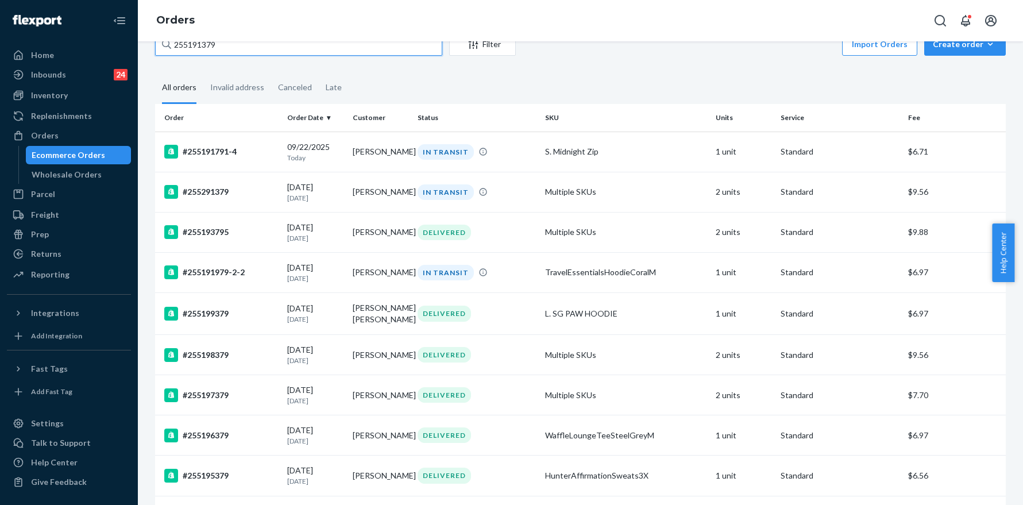
click at [231, 44] on input "255191379" at bounding box center [298, 44] width 287 height 23
paste input "963"
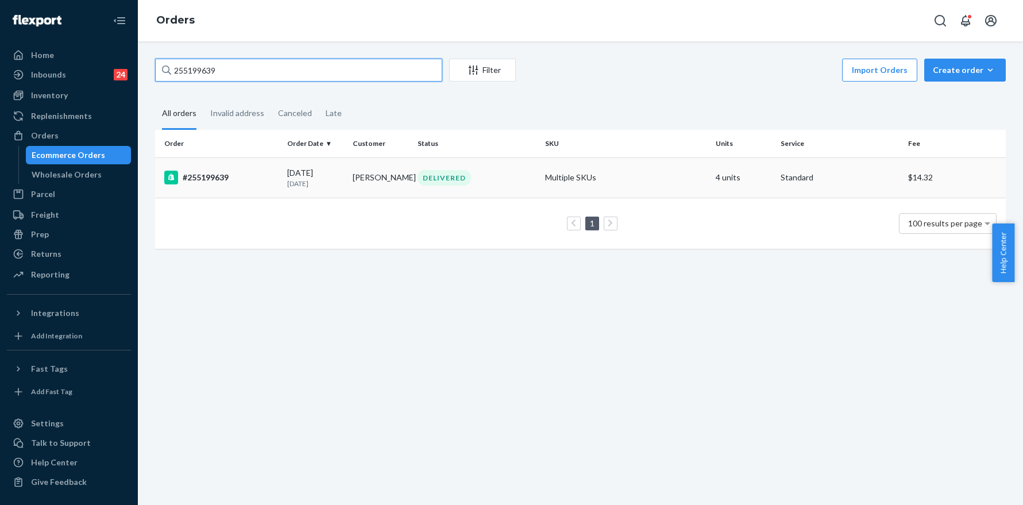
type input "255199639"
click at [220, 180] on div "#255199639" at bounding box center [221, 178] width 114 height 14
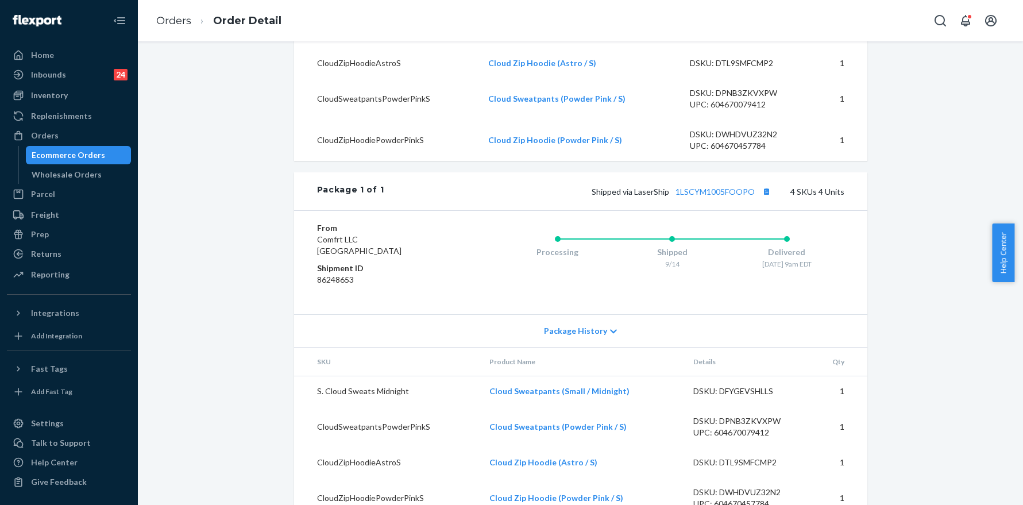
scroll to position [482, 0]
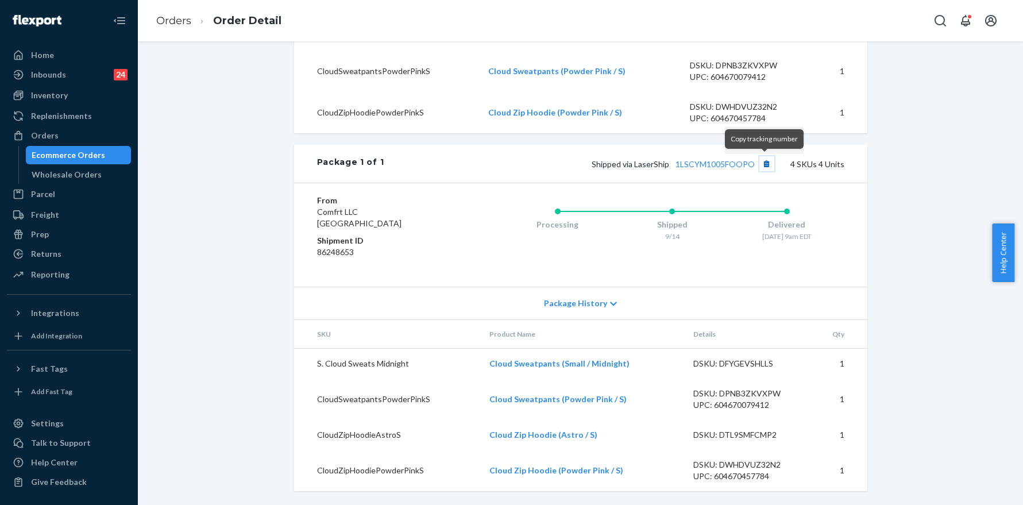
click at [762, 165] on button "Copy tracking number" at bounding box center [766, 163] width 15 height 15
click at [181, 19] on link "Orders" at bounding box center [173, 20] width 35 height 13
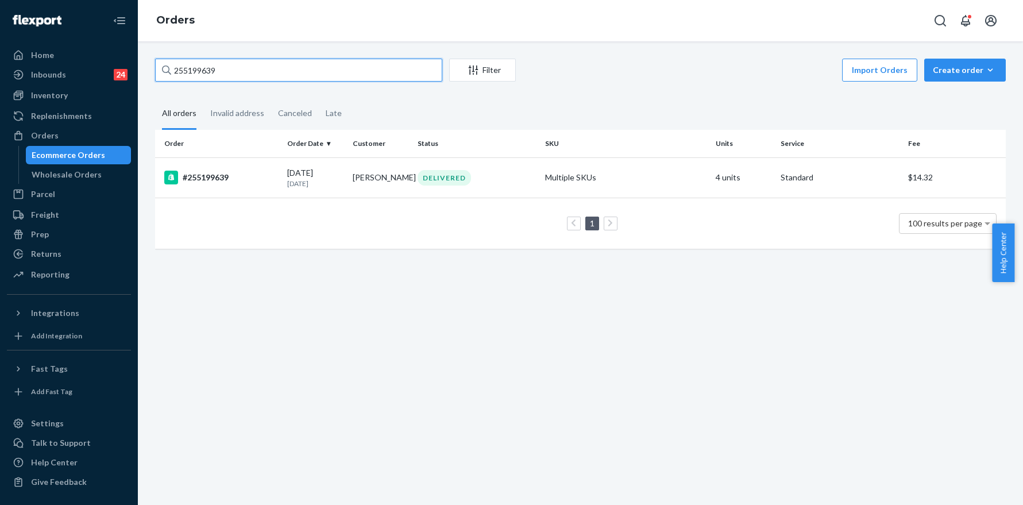
click at [301, 59] on input "255199639" at bounding box center [298, 70] width 287 height 23
paste input "202345"
type input "255202345"
click at [199, 174] on div "#255202345" at bounding box center [221, 178] width 114 height 14
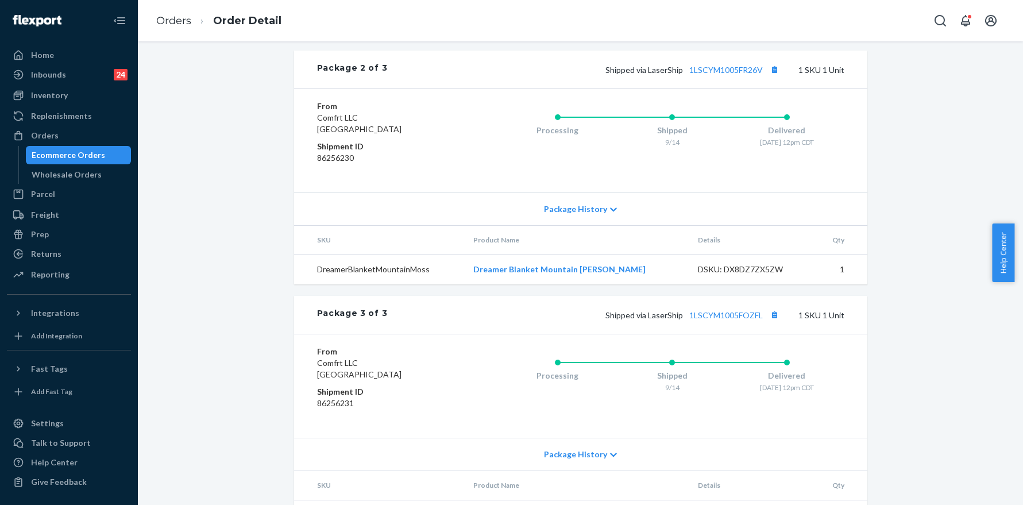
scroll to position [748, 0]
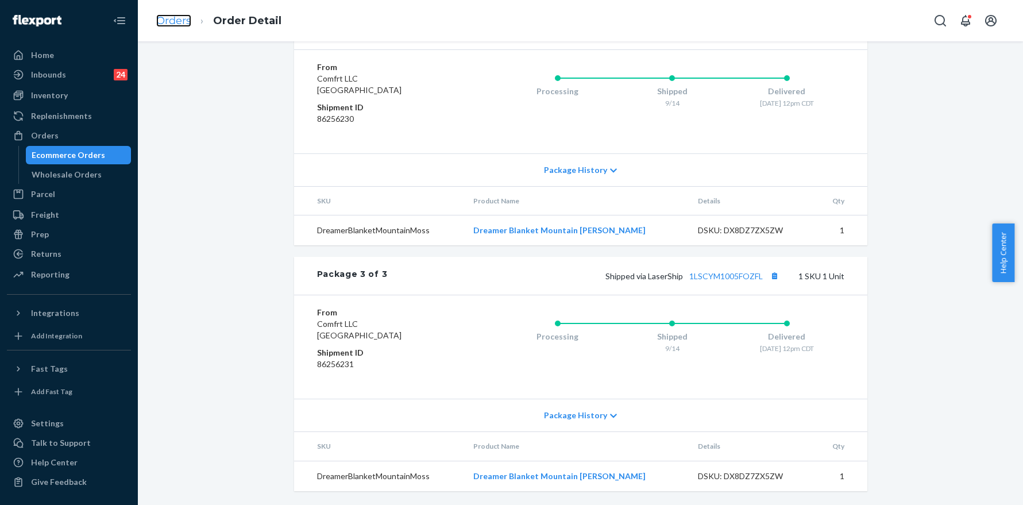
click at [185, 14] on link "Orders" at bounding box center [173, 20] width 35 height 13
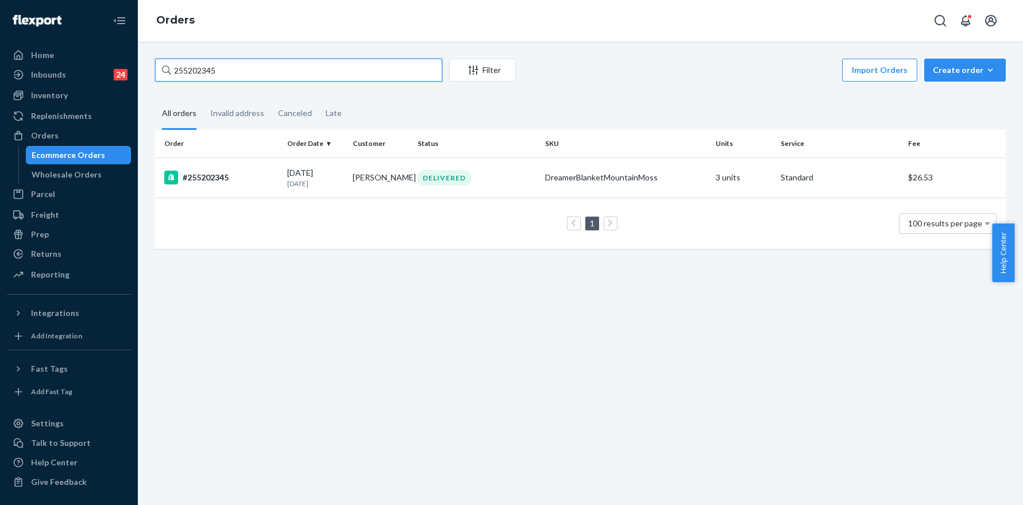
click at [275, 72] on input "255202345" at bounding box center [298, 70] width 287 height 23
click at [276, 72] on input "255202345" at bounding box center [298, 70] width 287 height 23
paste input "124"
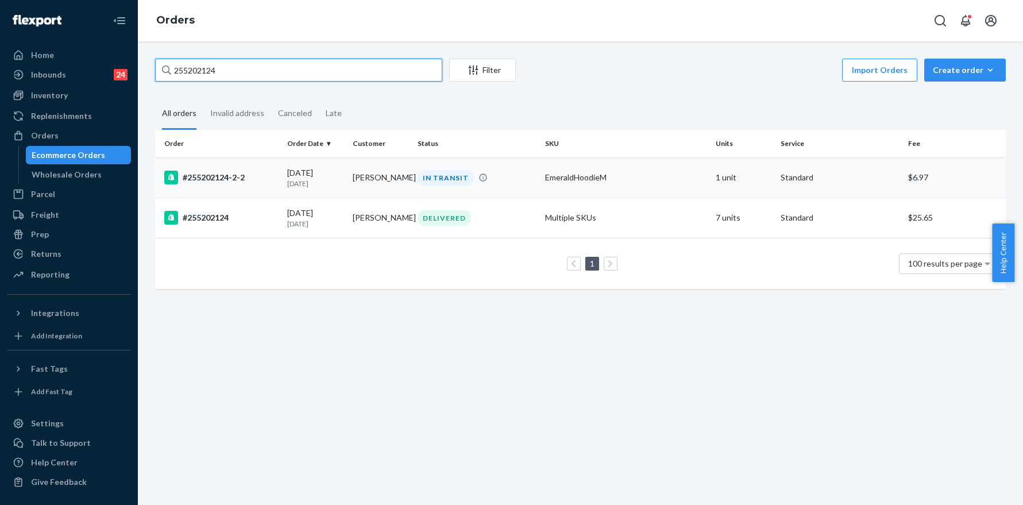
type input "255202124"
click at [233, 177] on div "#255202124-2-2" at bounding box center [221, 178] width 114 height 14
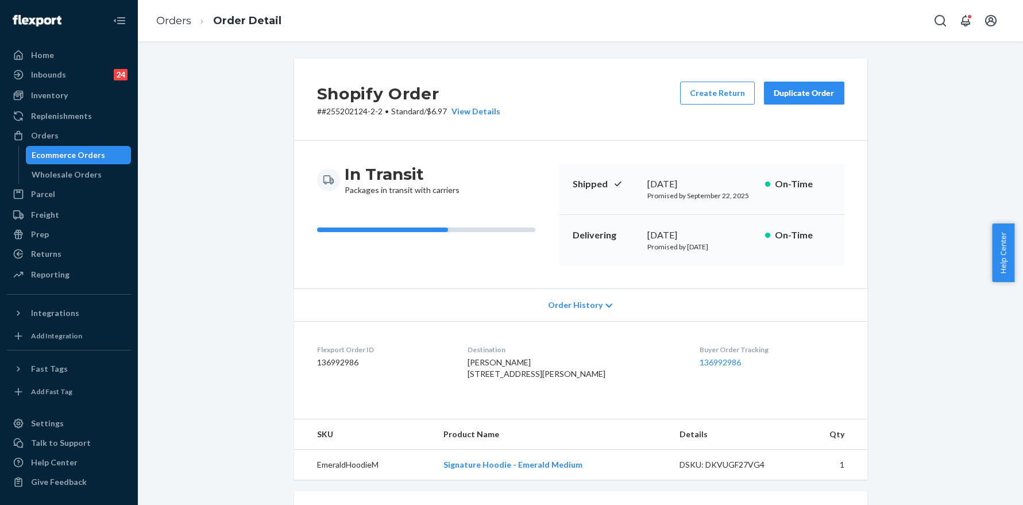
scroll to position [257, 0]
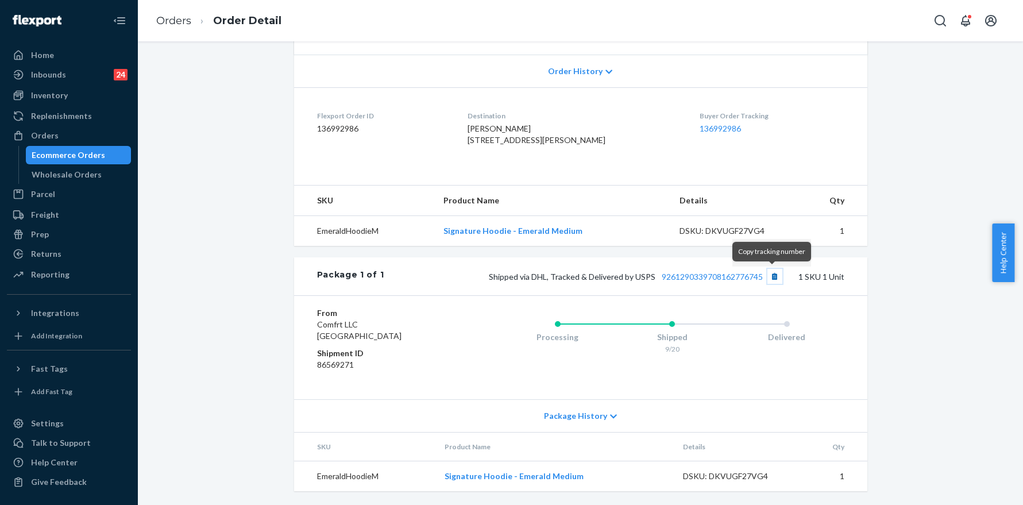
click at [770, 275] on button "Copy tracking number" at bounding box center [774, 276] width 15 height 15
